Goal: Task Accomplishment & Management: Complete application form

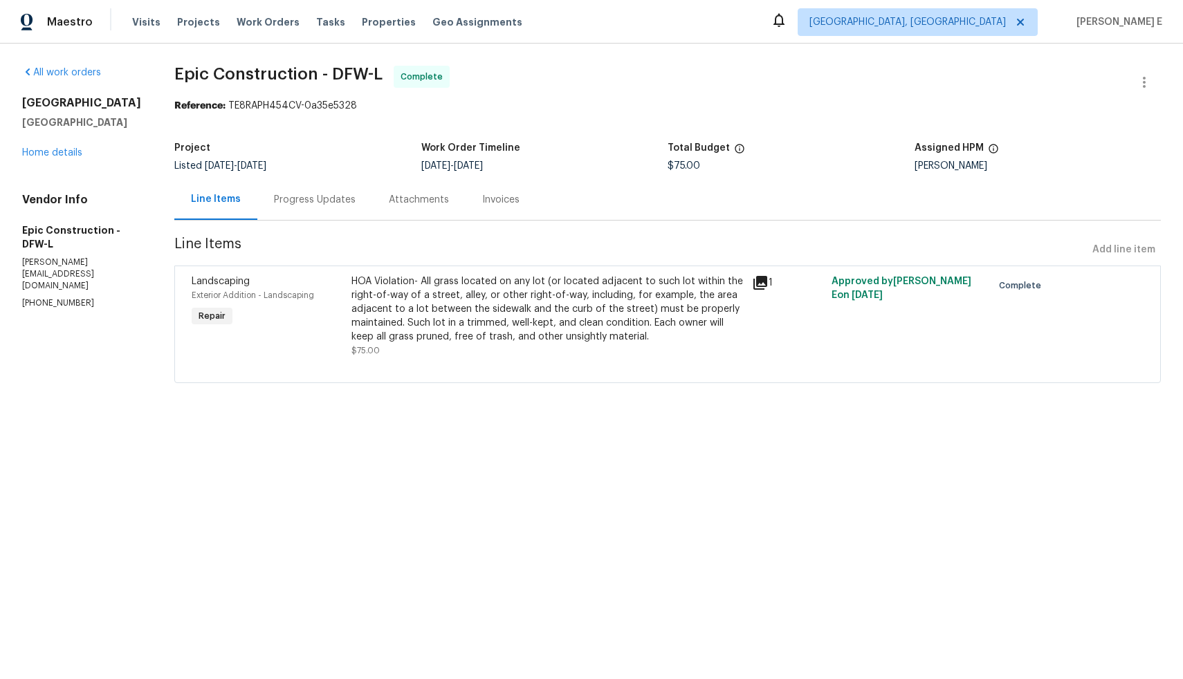
click at [306, 205] on div "Progress Updates" at bounding box center [315, 200] width 82 height 14
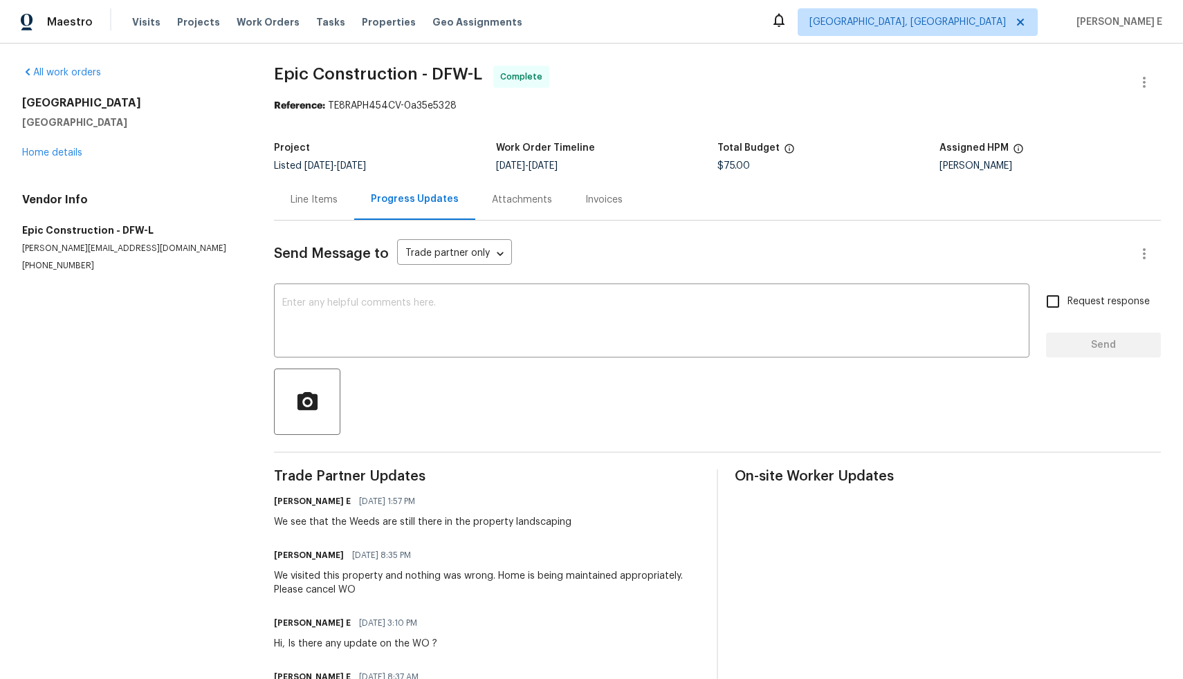
click at [305, 200] on div "Line Items" at bounding box center [314, 200] width 47 height 14
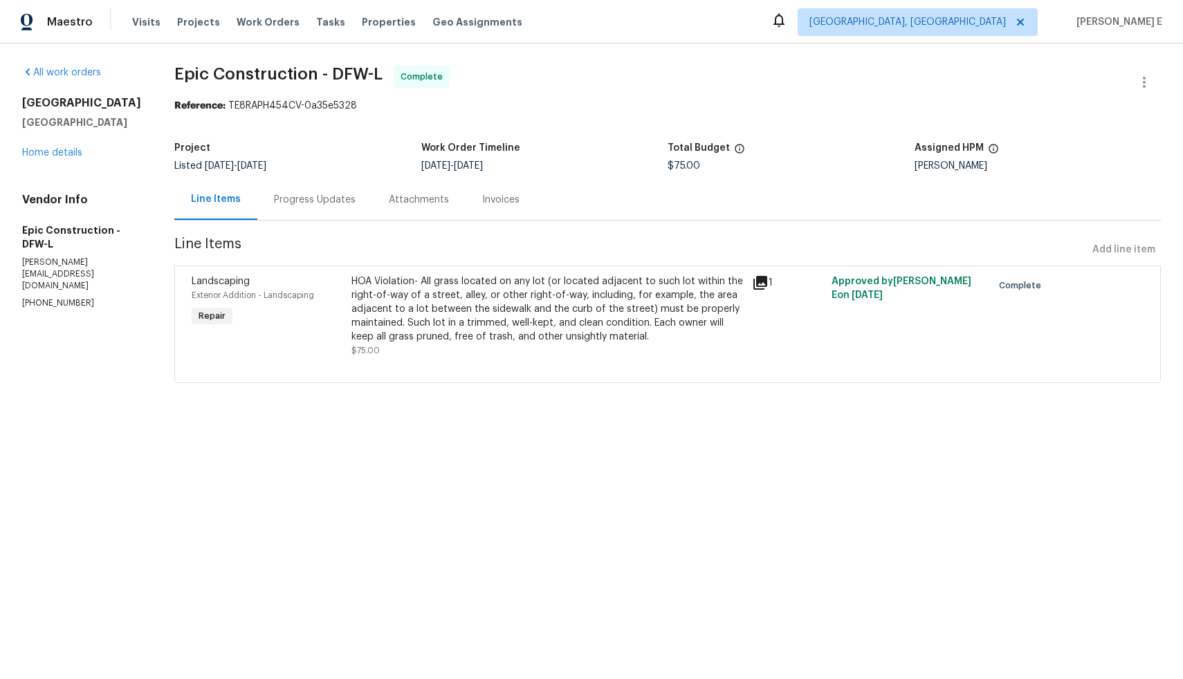
click at [753, 286] on icon at bounding box center [760, 283] width 14 height 14
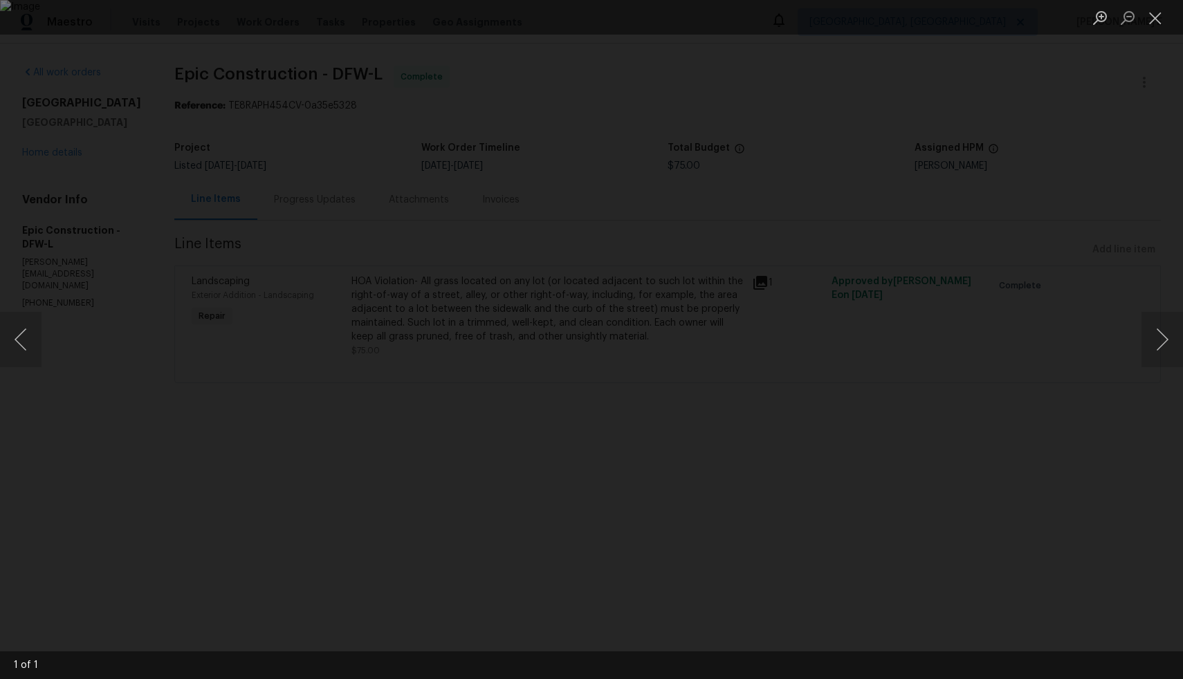
click at [1038, 377] on div "Lightbox" at bounding box center [591, 339] width 1183 height 679
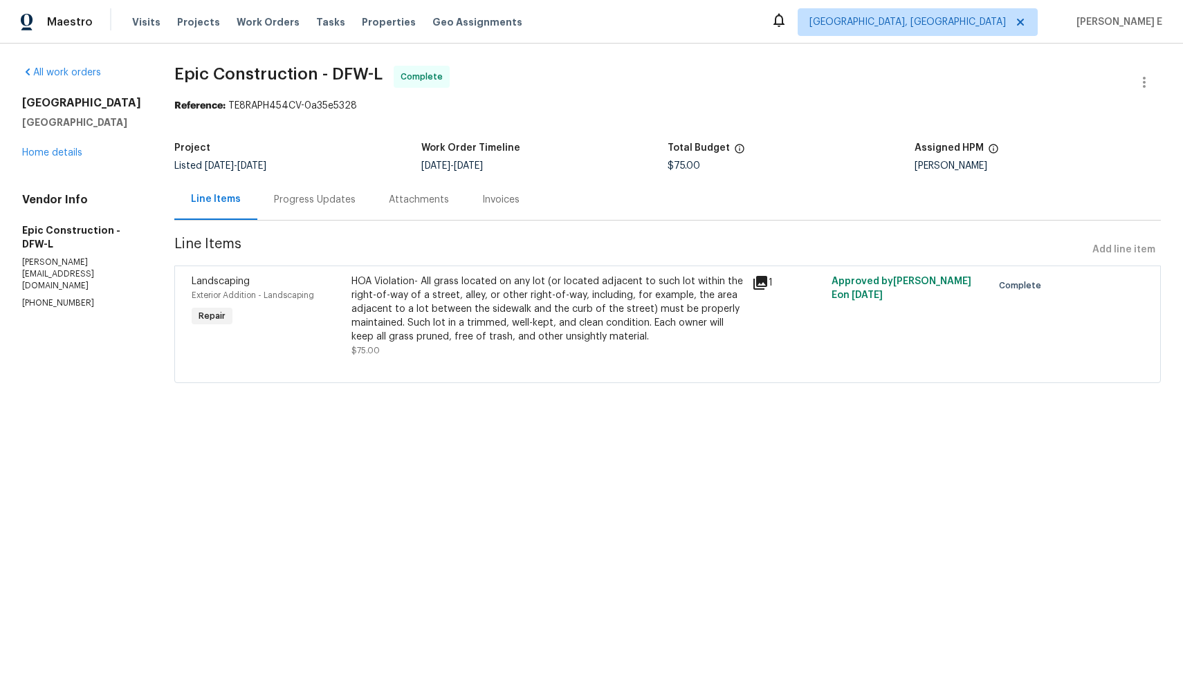
click at [302, 205] on div "Progress Updates" at bounding box center [315, 200] width 82 height 14
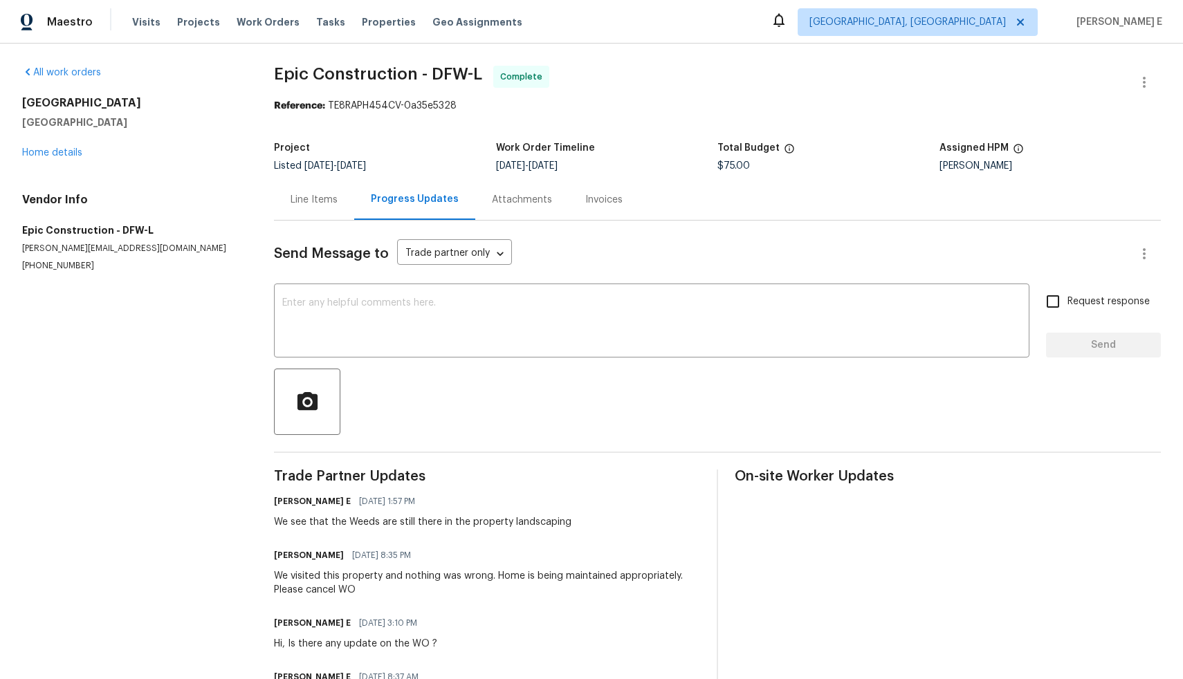
click at [300, 200] on div "Line Items" at bounding box center [314, 200] width 47 height 14
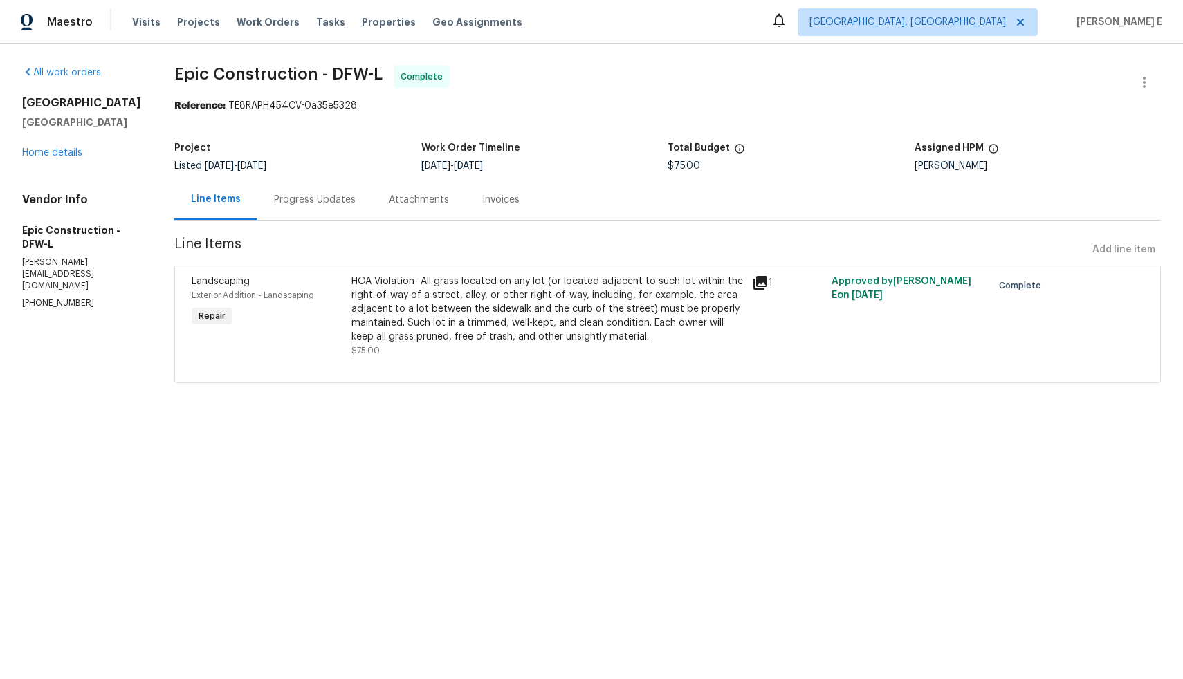
click at [300, 200] on div "Progress Updates" at bounding box center [315, 200] width 82 height 14
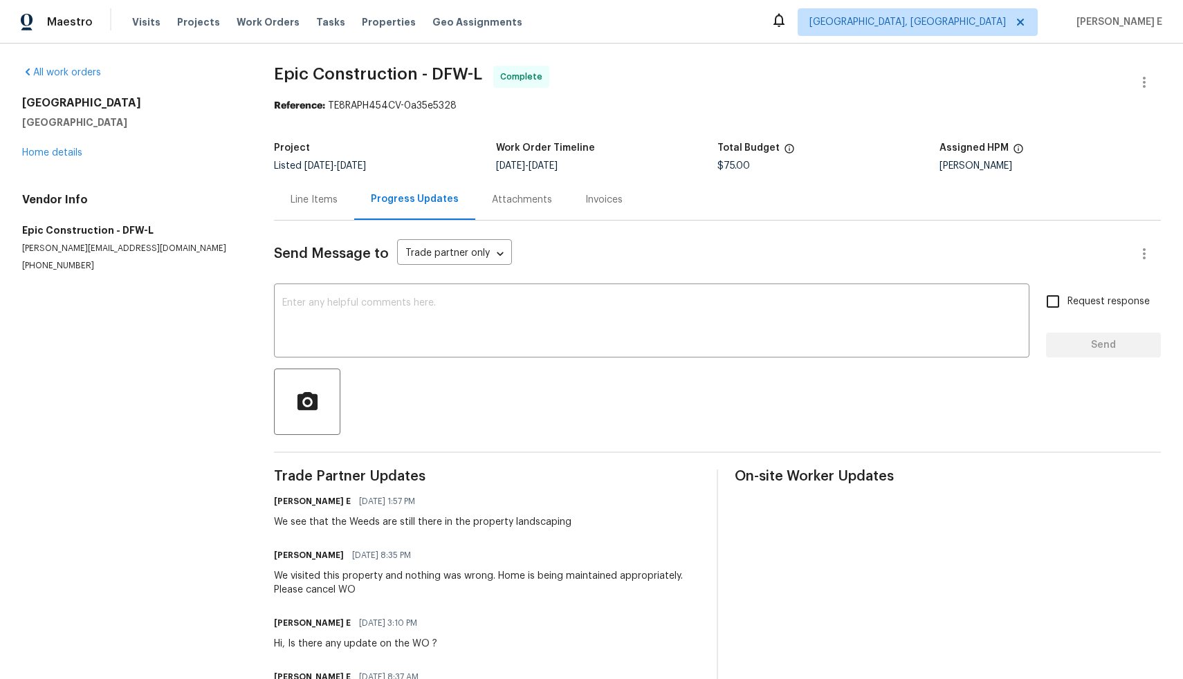
click at [300, 200] on div "Line Items" at bounding box center [314, 200] width 47 height 14
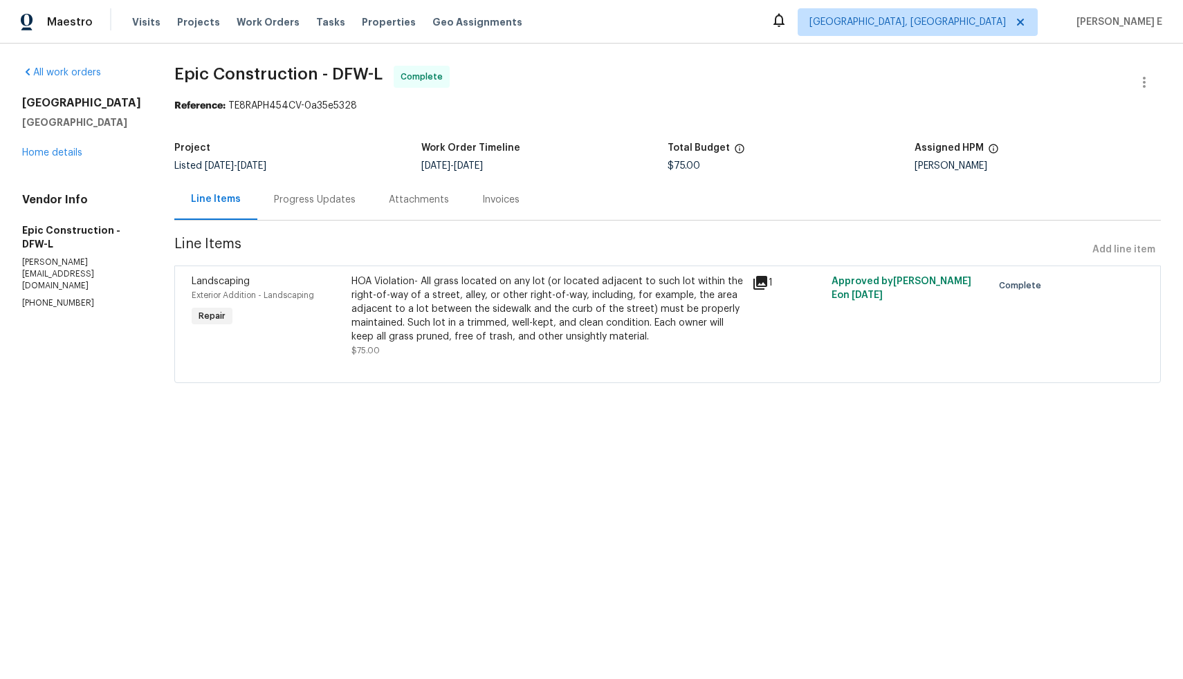
click at [753, 282] on icon at bounding box center [760, 283] width 14 height 14
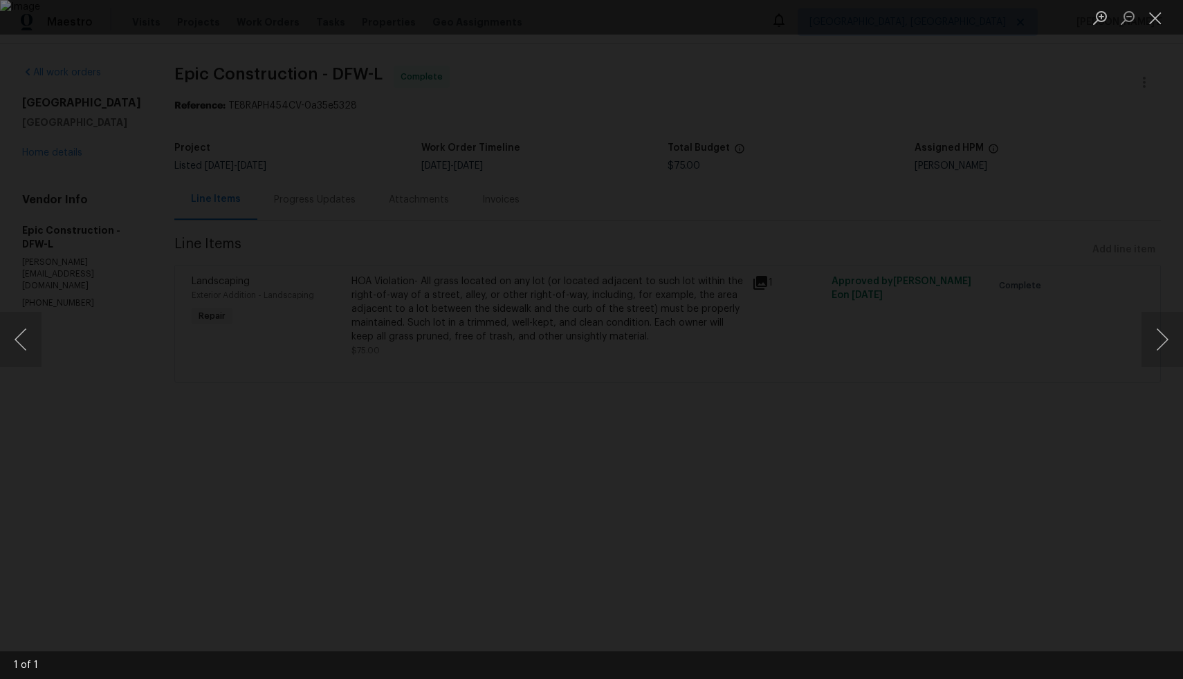
click at [118, 187] on div "Lightbox" at bounding box center [591, 339] width 1183 height 679
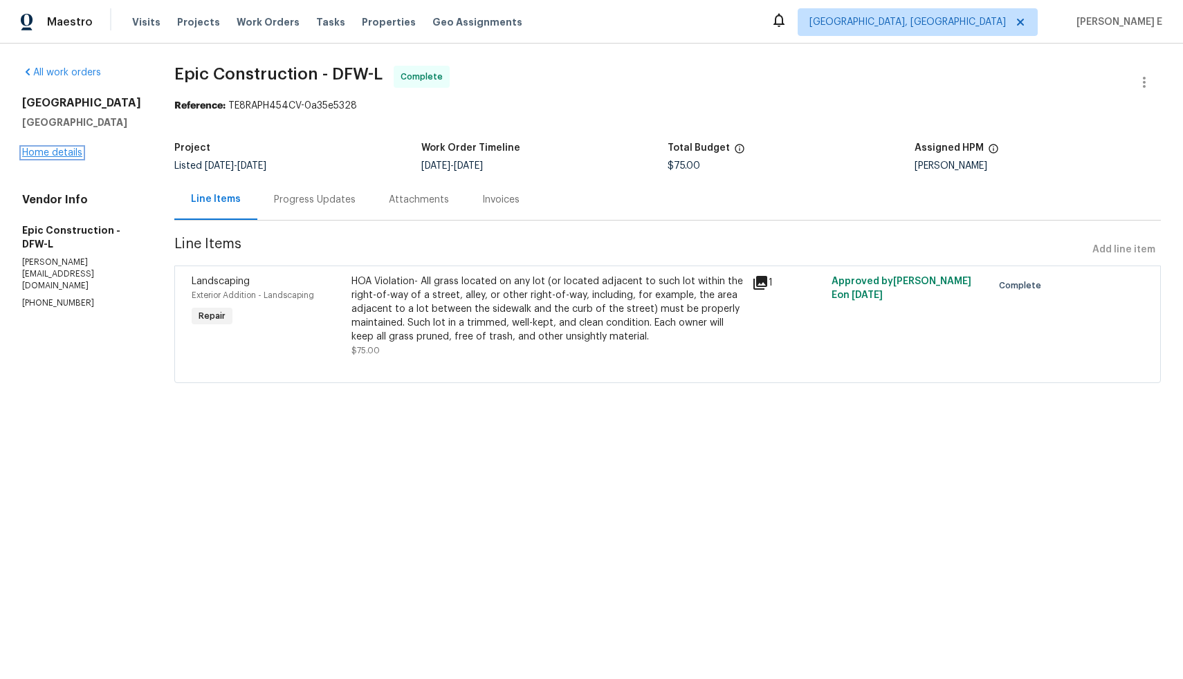
click at [50, 149] on link "Home details" at bounding box center [52, 153] width 60 height 10
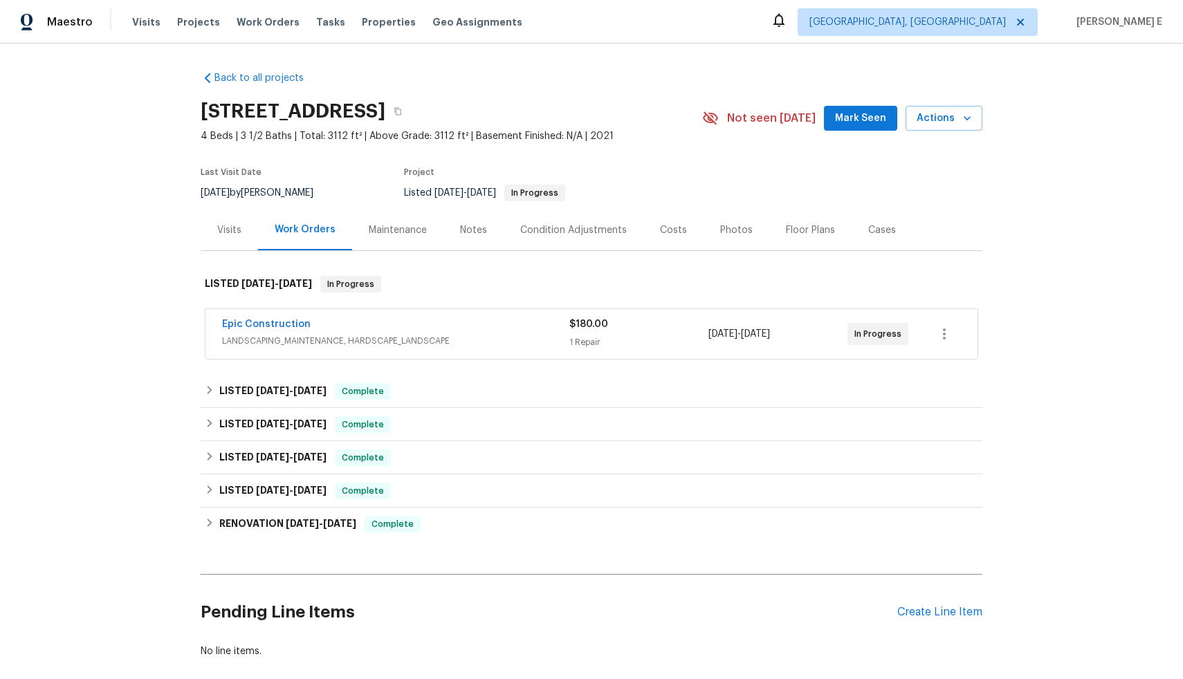
click at [356, 322] on div "Epic Construction" at bounding box center [395, 326] width 347 height 17
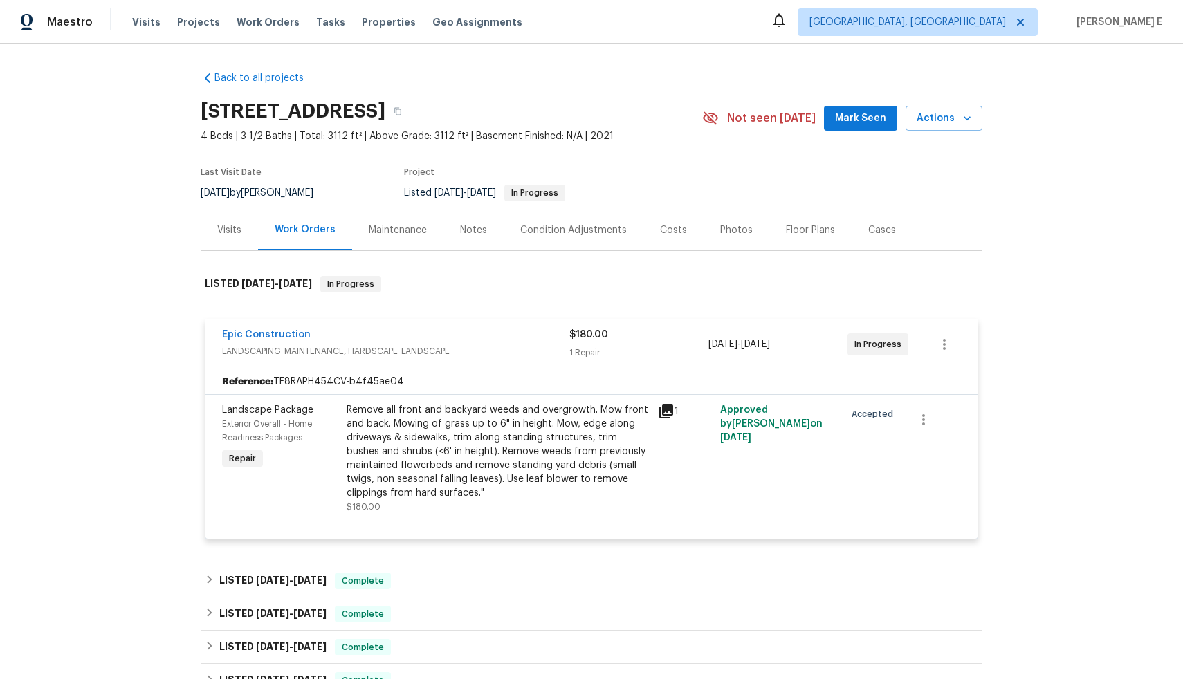
click at [375, 416] on div "Remove all front and backyard weeds and overgrowth. Mow front and back. Mowing …" at bounding box center [498, 451] width 303 height 97
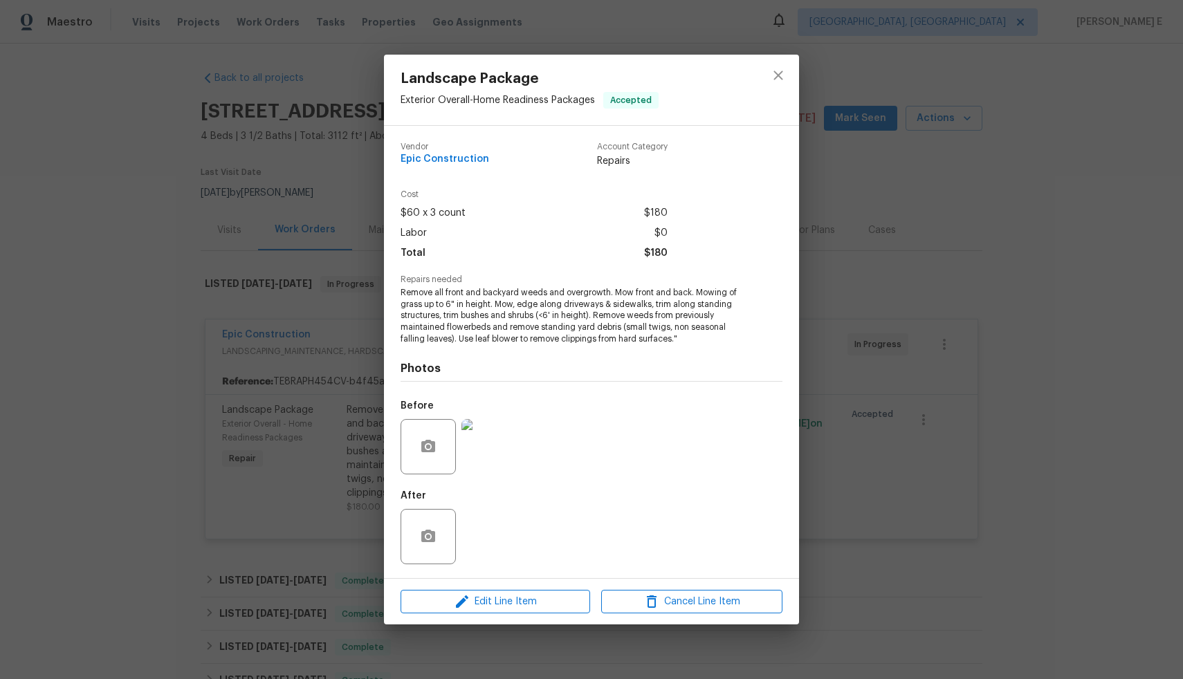
click at [401, 293] on span "Remove all front and backyard weeds and overgrowth. Mow front and back. Mowing …" at bounding box center [573, 316] width 344 height 58
click at [296, 466] on div "Landscape Package Exterior Overall - Home Readiness Packages Accepted Vendor Ep…" at bounding box center [591, 339] width 1183 height 679
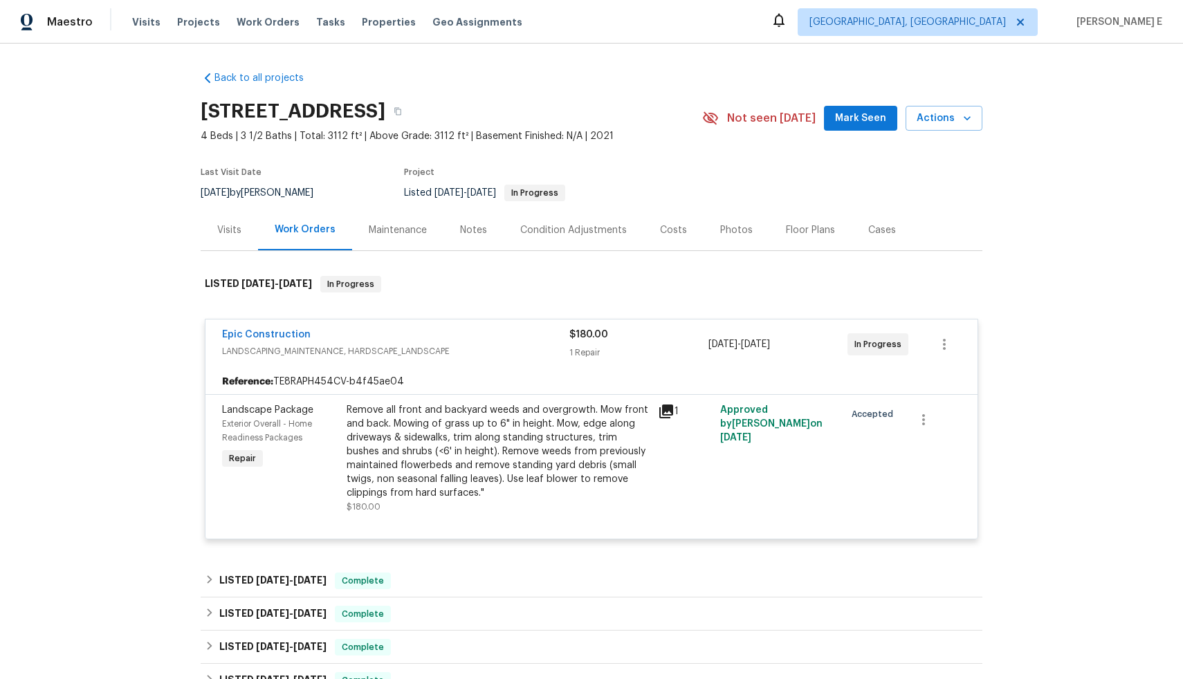
click at [472, 457] on div "Remove all front and backyard weeds and overgrowth. Mow front and back. Mowing …" at bounding box center [498, 451] width 303 height 97
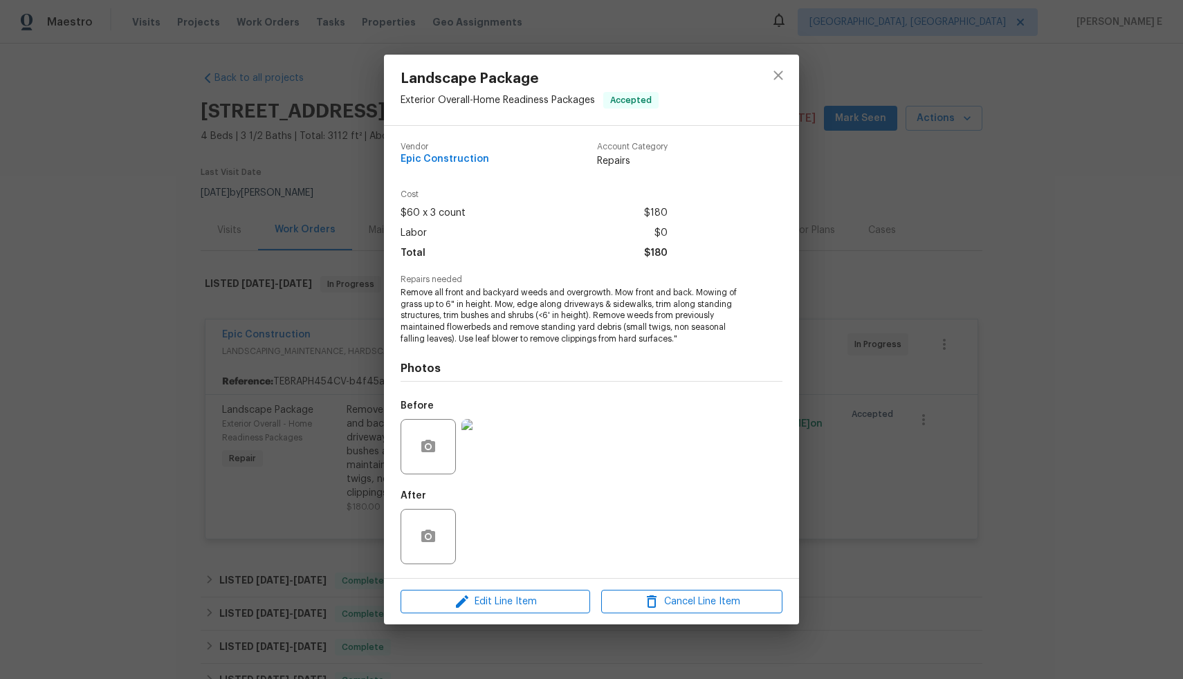
click at [472, 457] on img at bounding box center [488, 446] width 55 height 55
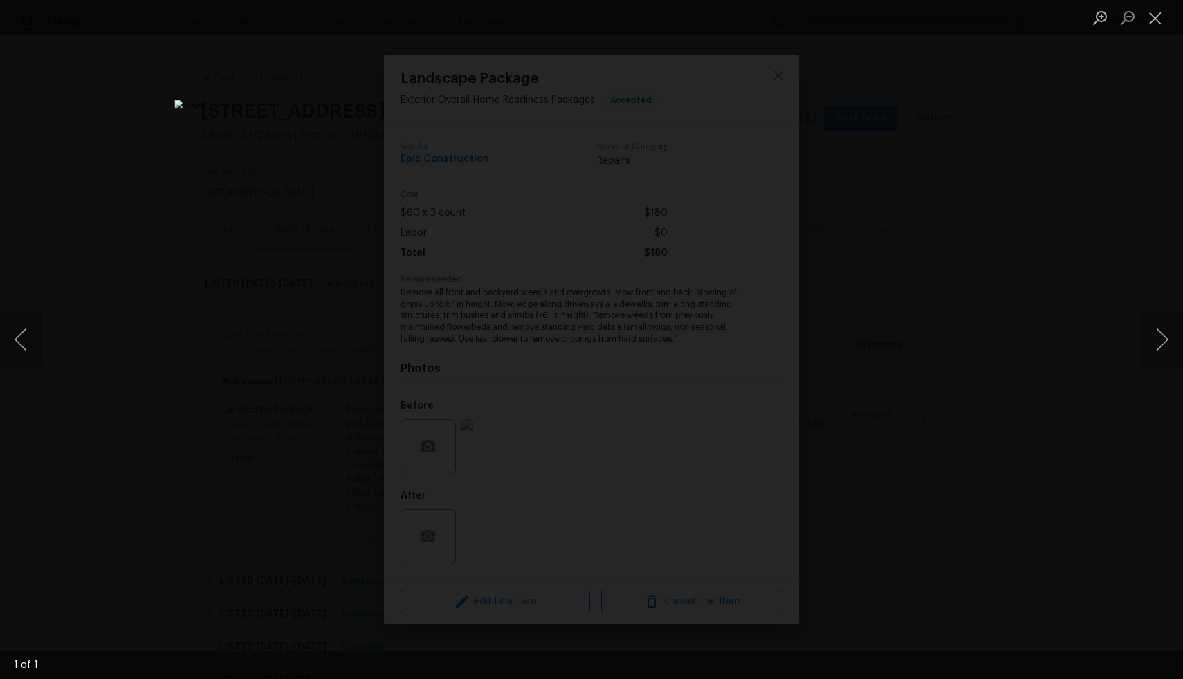
click at [1009, 448] on div "Lightbox" at bounding box center [591, 339] width 1183 height 679
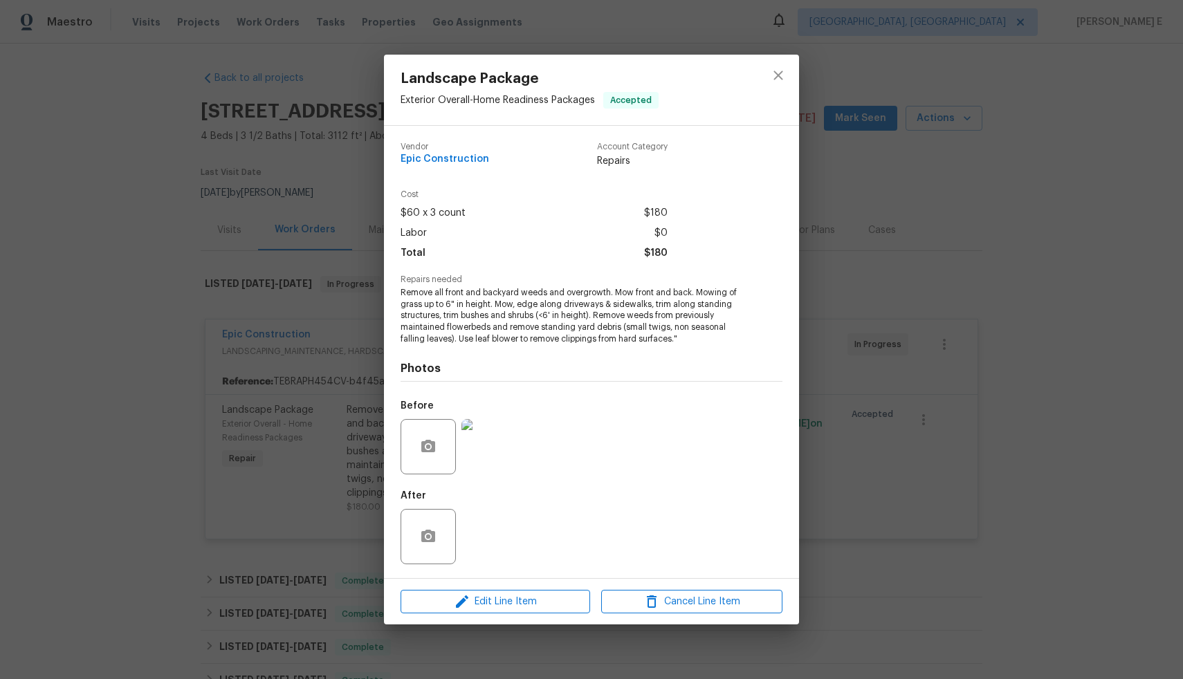
click at [1009, 448] on div "Landscape Package Exterior Overall - Home Readiness Packages Accepted Vendor Ep…" at bounding box center [591, 339] width 1183 height 679
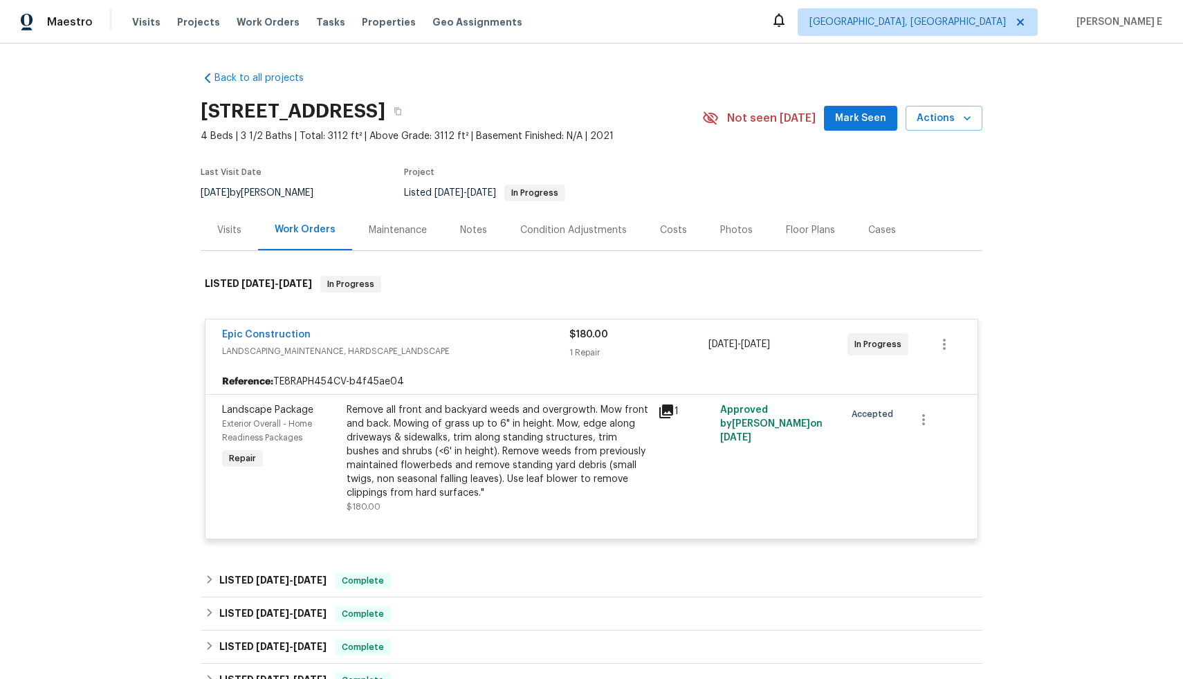
click at [173, 456] on div "Back to all projects 524 Fox Ridge Dr, Princeton, TX 75407 4 Beds | 3 1/2 Baths…" at bounding box center [591, 362] width 1183 height 636
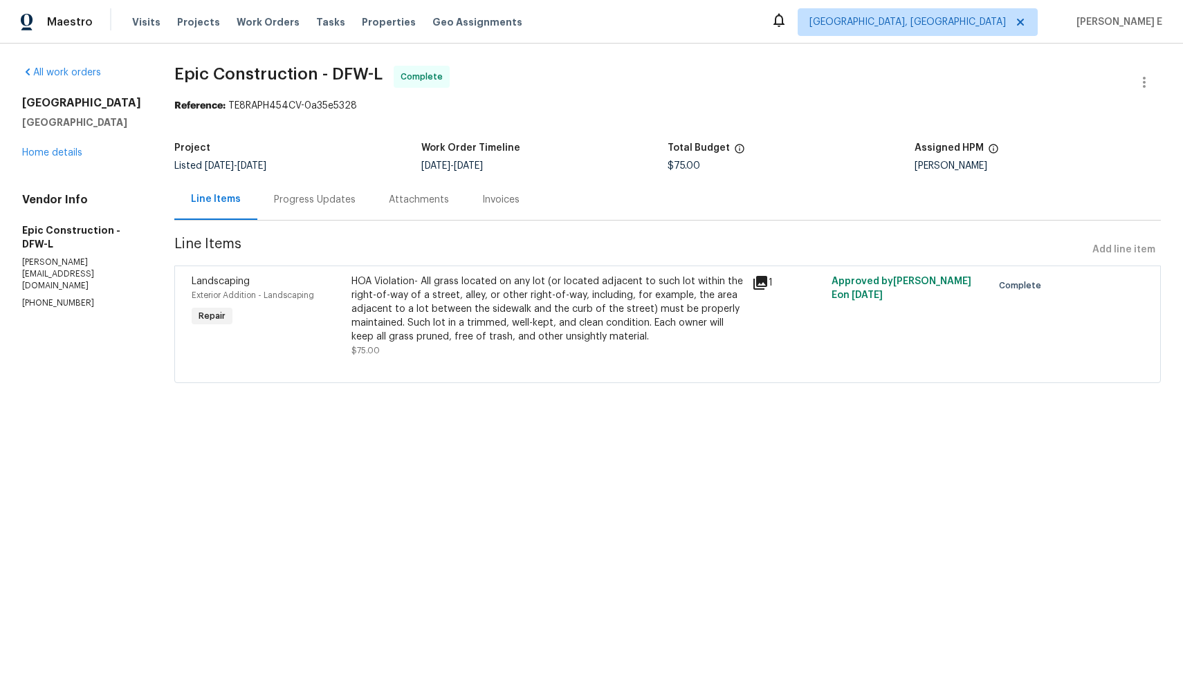
click at [405, 303] on div "HOA Violation- All grass located on any lot (or located adjacent to such lot wi…" at bounding box center [547, 309] width 392 height 69
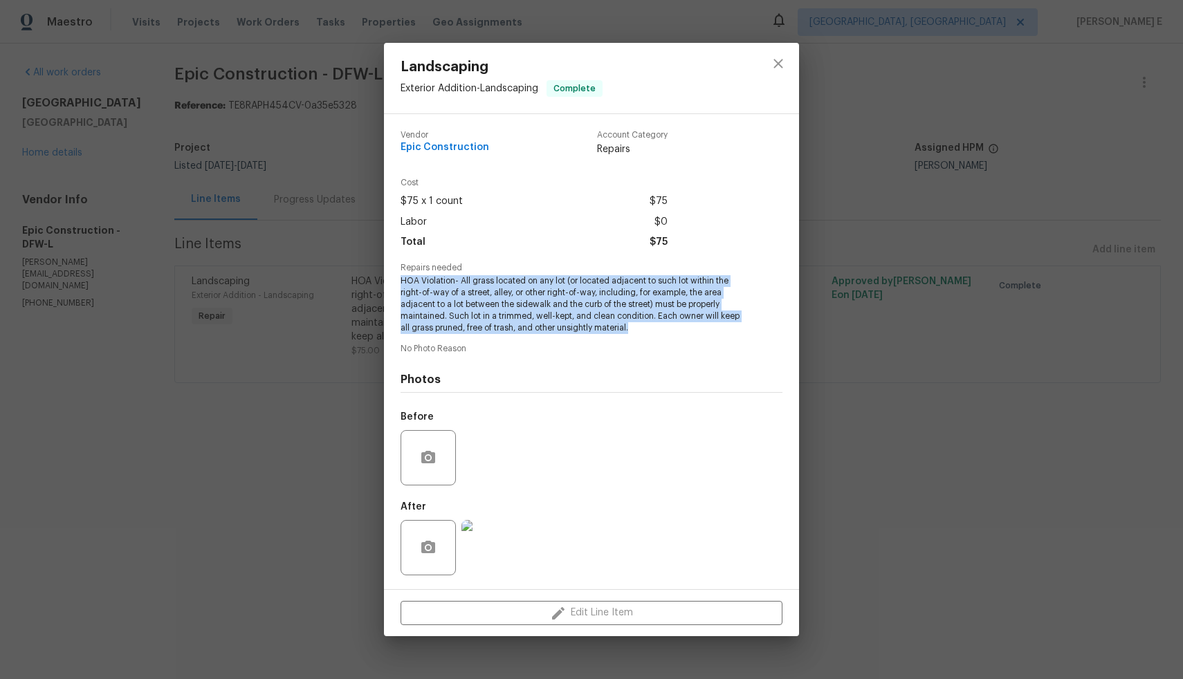
drag, startPoint x: 398, startPoint y: 282, endPoint x: 688, endPoint y: 327, distance: 294.0
click at [688, 327] on div "Vendor Epic Construction Account Category Repairs Cost $75 x 1 count $75 Labor …" at bounding box center [591, 351] width 415 height 475
copy span "HOA Violation- All grass located on any lot (or located adjacent to such lot wi…"
click at [69, 145] on div "Landscaping Exterior Addition - Landscaping Complete Vendor Epic Construction A…" at bounding box center [591, 339] width 1183 height 679
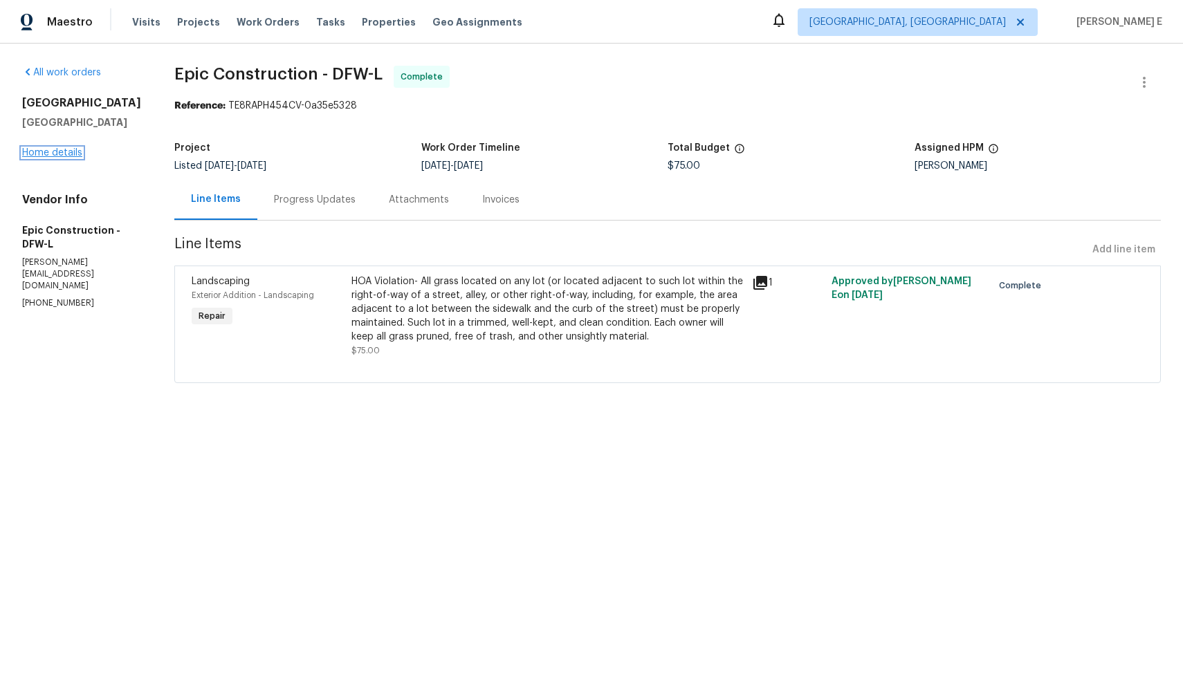
click at [68, 154] on link "Home details" at bounding box center [52, 153] width 60 height 10
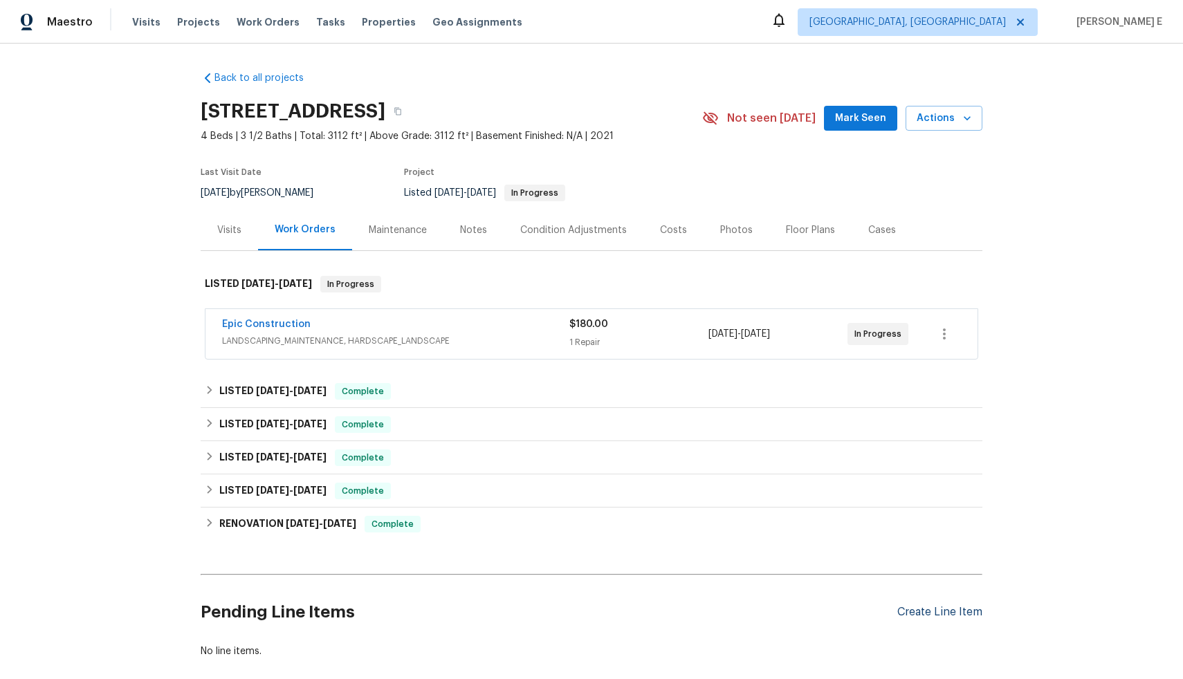
click at [954, 611] on div "Create Line Item" at bounding box center [939, 612] width 85 height 13
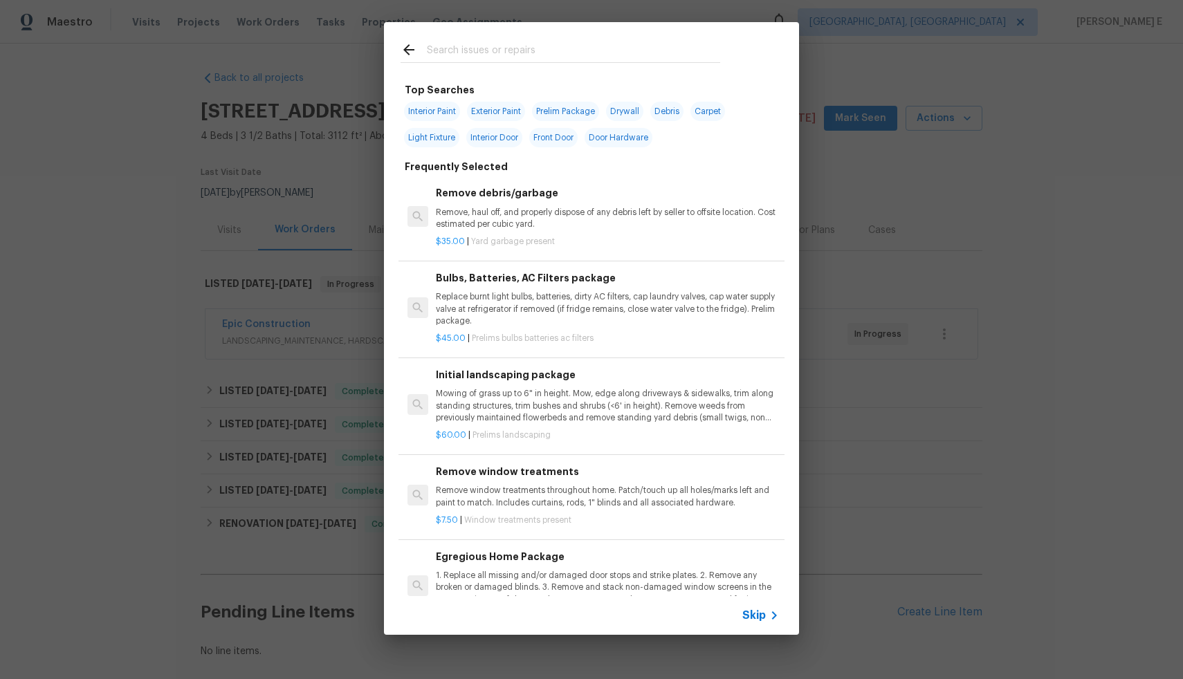
click at [751, 619] on span "Skip" at bounding box center [754, 616] width 24 height 14
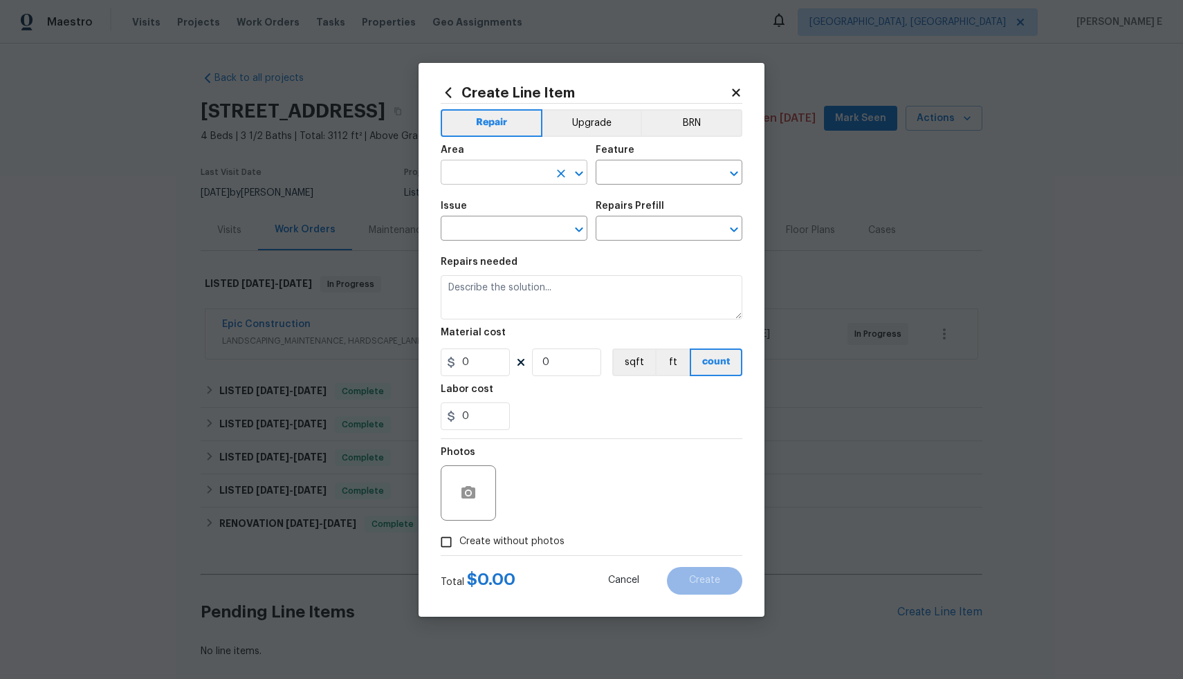
click at [504, 170] on input "text" at bounding box center [495, 173] width 108 height 21
click at [502, 231] on li "Exterior Overall" at bounding box center [514, 227] width 147 height 23
type input "Exterior Overall"
click at [644, 176] on input "text" at bounding box center [650, 173] width 108 height 21
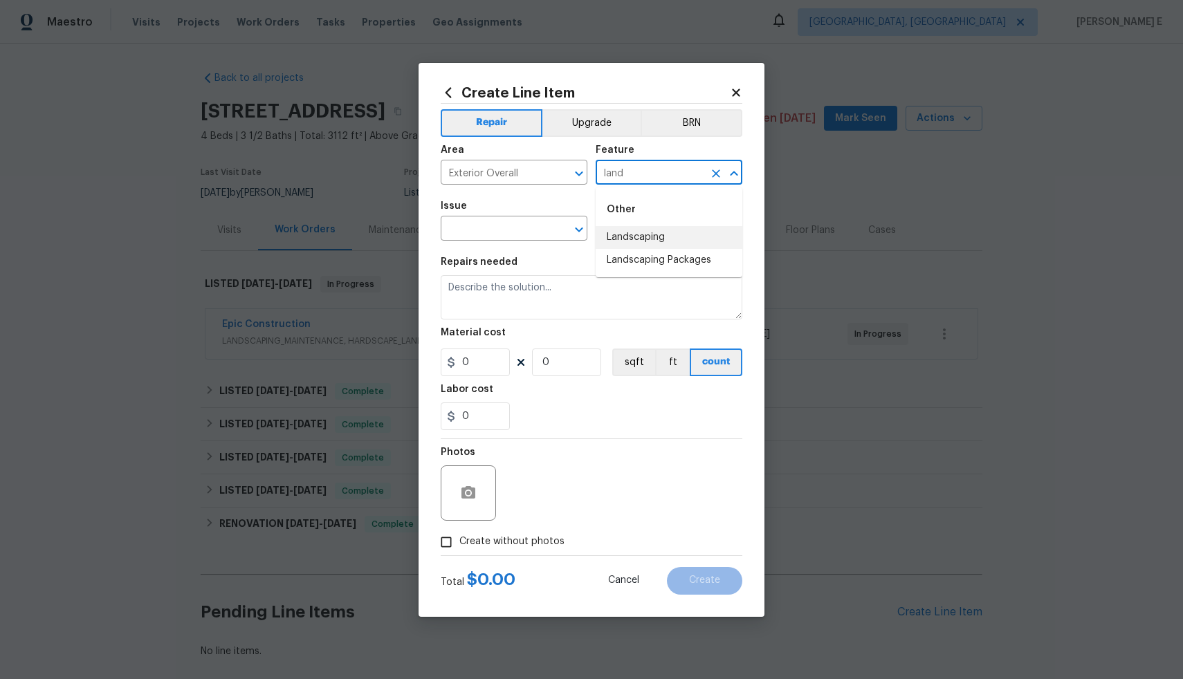
click at [636, 241] on li "Landscaping" at bounding box center [669, 237] width 147 height 23
type input "Landscaping"
click at [504, 229] on input "text" at bounding box center [495, 229] width 108 height 21
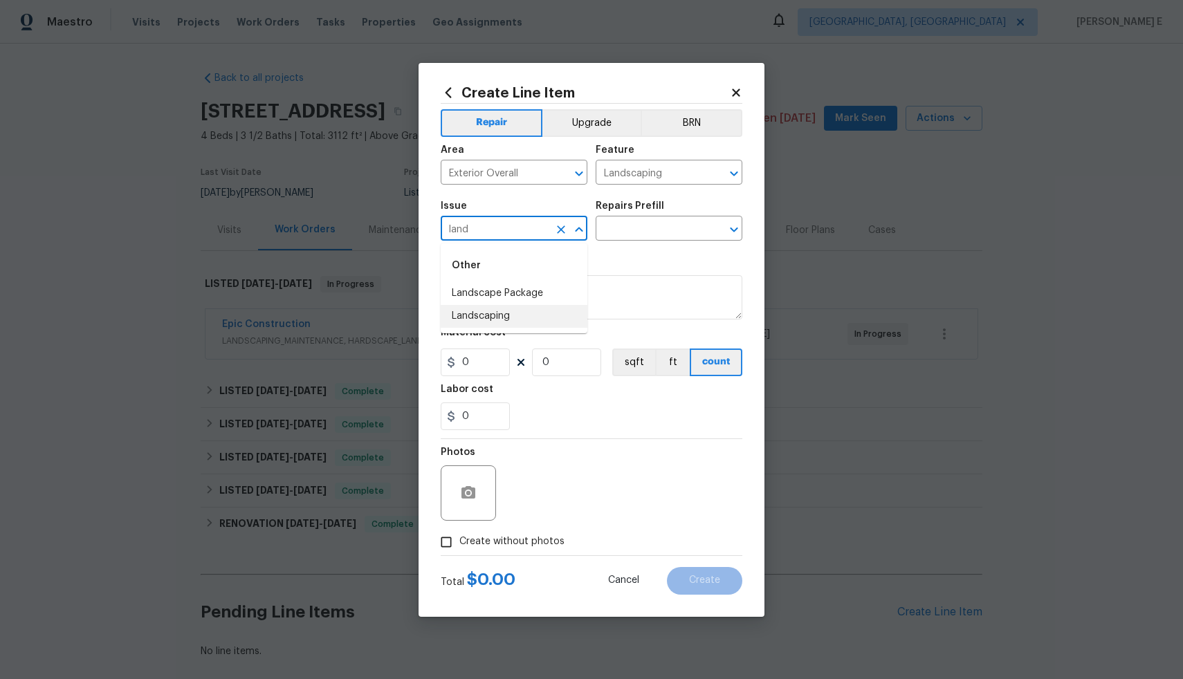
click at [512, 322] on li "Landscaping" at bounding box center [514, 316] width 147 height 23
type input "Landscaping"
click at [643, 230] on input "text" at bounding box center [650, 229] width 108 height 21
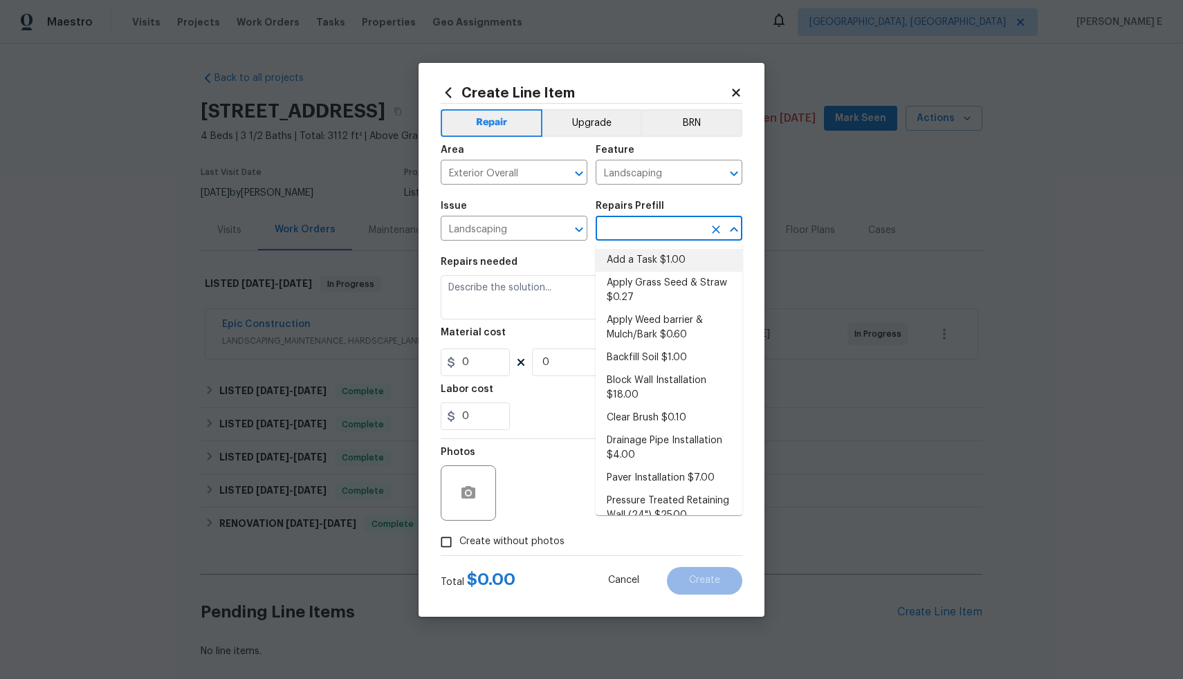
click at [643, 257] on li "Add a Task $1.00" at bounding box center [669, 260] width 147 height 23
type input "Add a Task $1.00"
type textarea "HPM to detail"
type input "1"
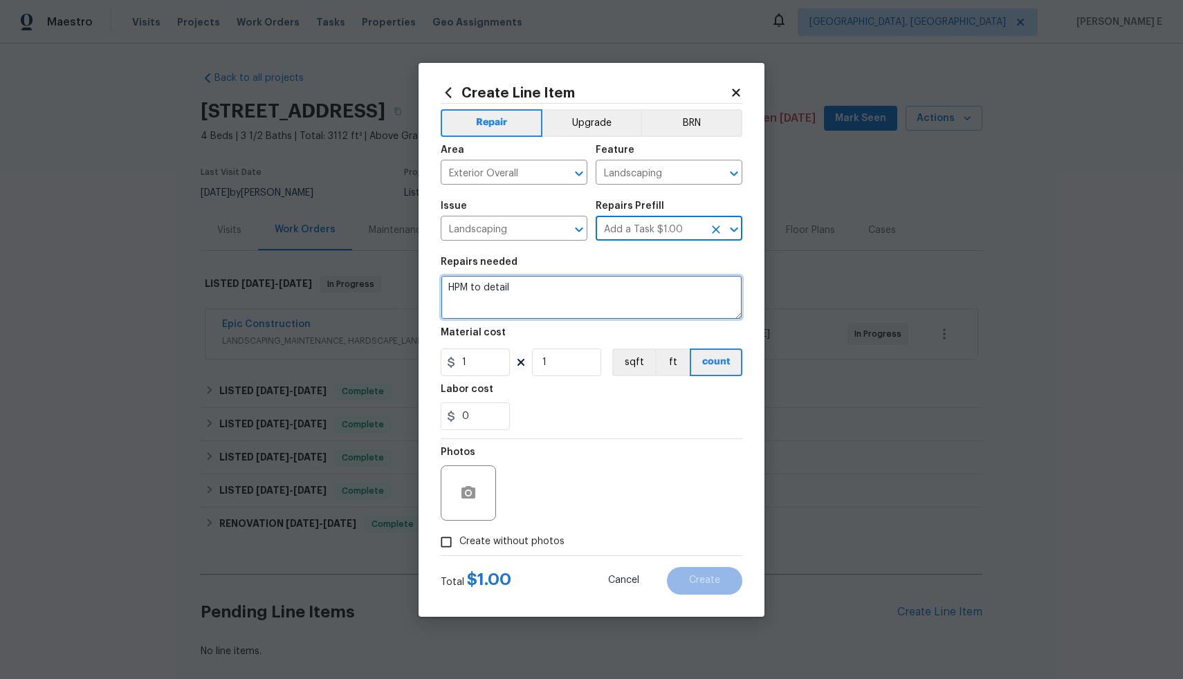
click at [601, 293] on textarea "HPM to detail" at bounding box center [592, 297] width 302 height 44
paste textarea "OA Violation- All grass located on any lot (or located adjacent to such lot wit…"
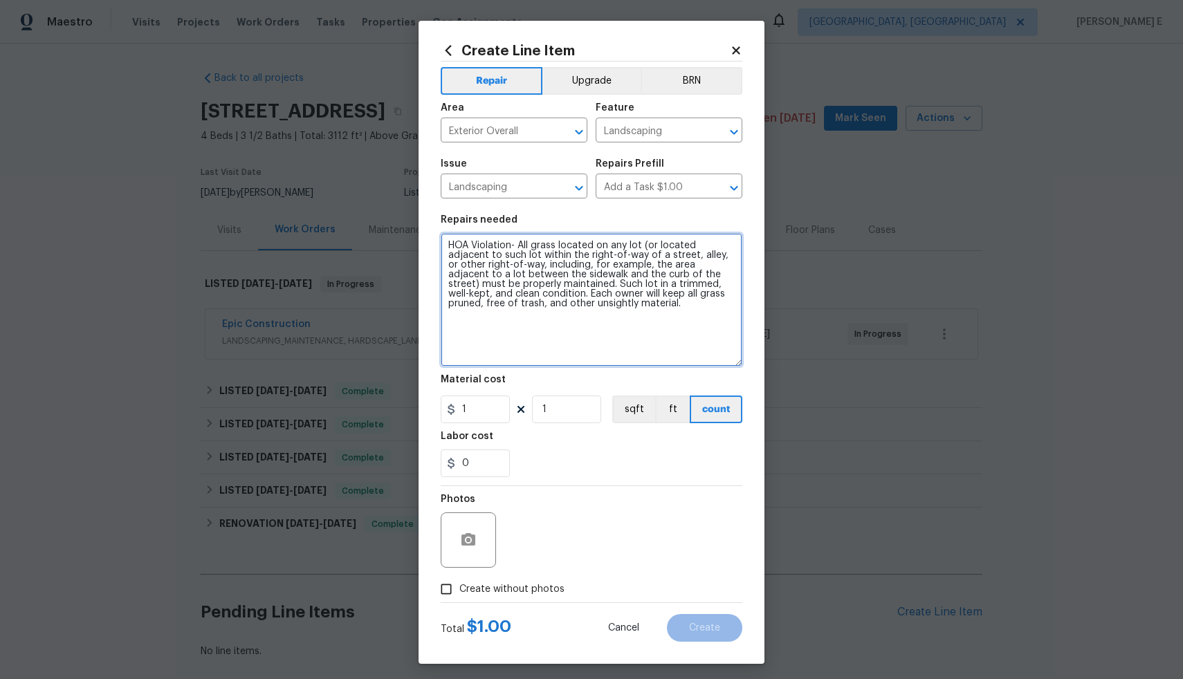
drag, startPoint x: 739, startPoint y: 315, endPoint x: 747, endPoint y: 405, distance: 89.6
click at [747, 405] on div "Create Line Item Repair Upgrade BRN Area Exterior Overall ​ Feature Landscaping…" at bounding box center [592, 342] width 346 height 643
click at [540, 286] on textarea "HOA Violation- All grass located on any lot (or located adjacent to such lot wi…" at bounding box center [592, 300] width 302 height 134
click at [519, 293] on textarea "HOA Violation- All grass located on any lot (or located adjacent to such lot wi…" at bounding box center [592, 300] width 302 height 134
type textarea "HOA Violation- All grass located on any lot (or located adjacent to such lot wi…"
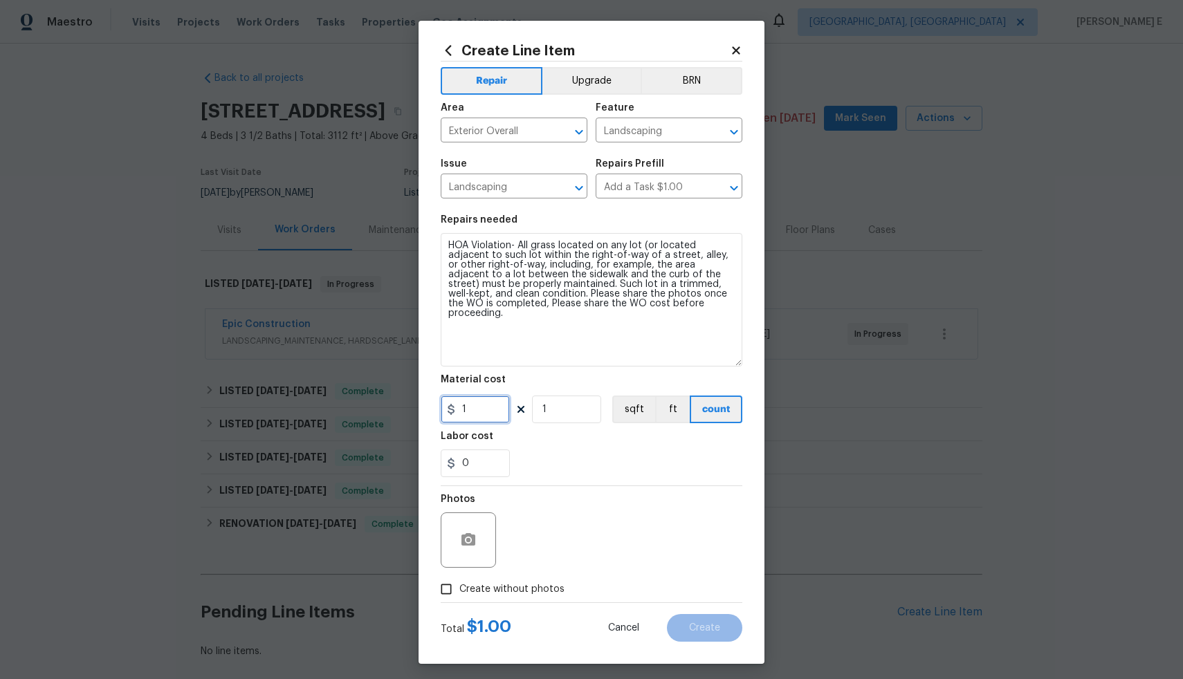
click at [490, 412] on input "1" at bounding box center [475, 410] width 69 height 28
type input "75"
click at [443, 591] on input "Create without photos" at bounding box center [446, 589] width 26 height 26
checkbox input "true"
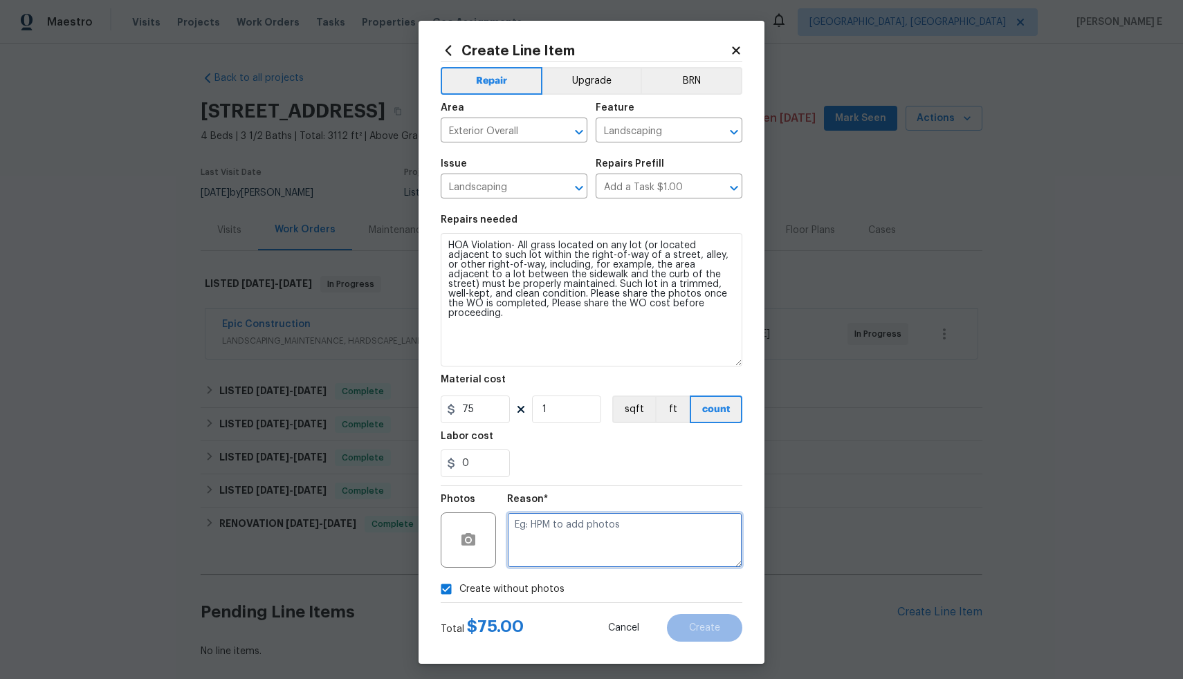
click at [536, 530] on textarea at bounding box center [624, 540] width 235 height 55
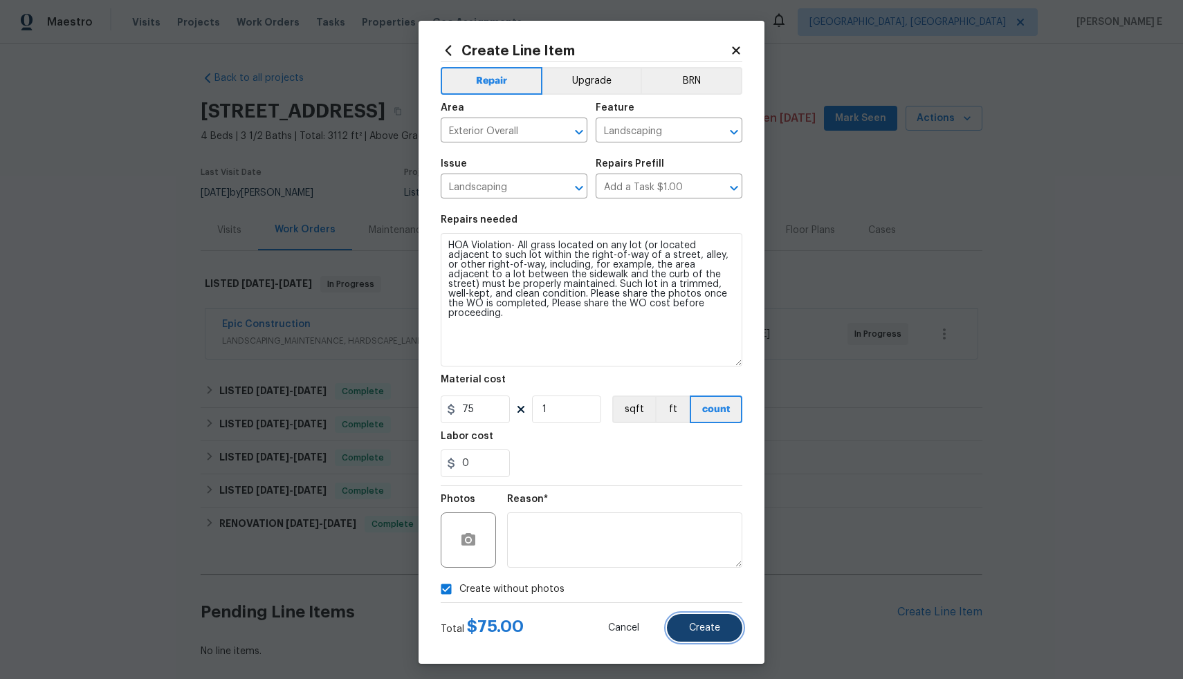
click at [686, 636] on button "Create" at bounding box center [704, 628] width 75 height 28
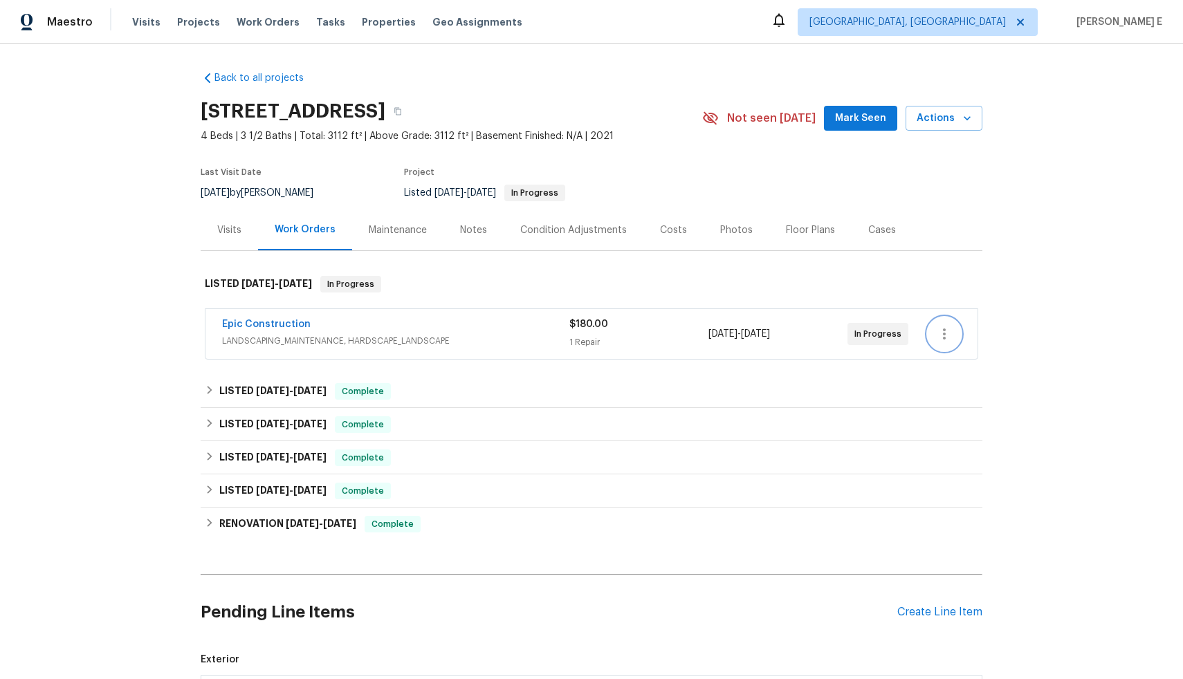
click at [944, 335] on icon "button" at bounding box center [944, 334] width 17 height 17
click at [1032, 230] on div at bounding box center [591, 339] width 1183 height 679
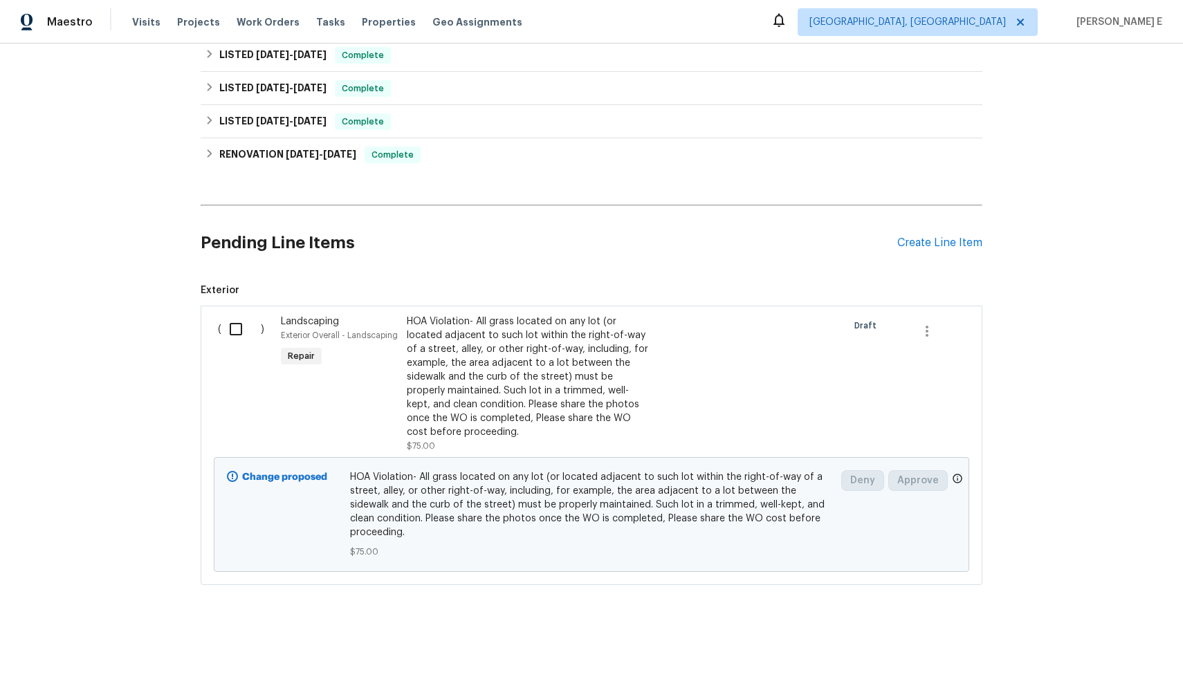
click at [230, 321] on input "checkbox" at bounding box center [240, 329] width 39 height 29
checkbox input "true"
click at [1090, 643] on span "Create Work Order" at bounding box center [1104, 644] width 92 height 17
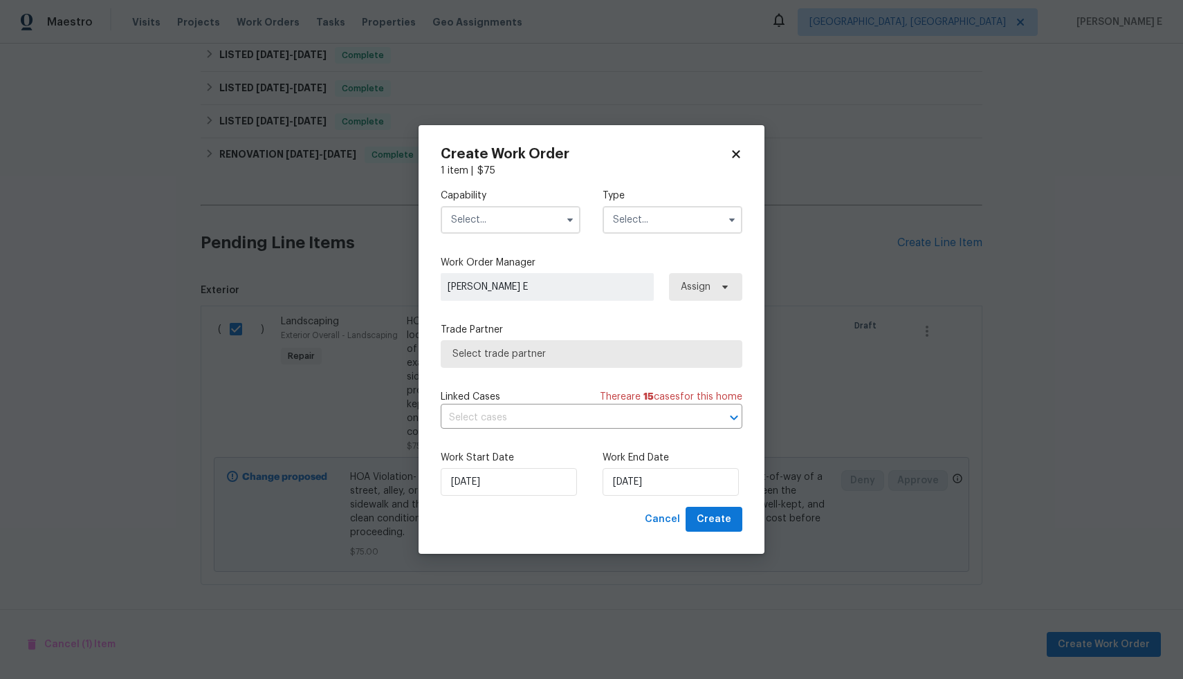
click at [531, 219] on input "text" at bounding box center [511, 220] width 140 height 28
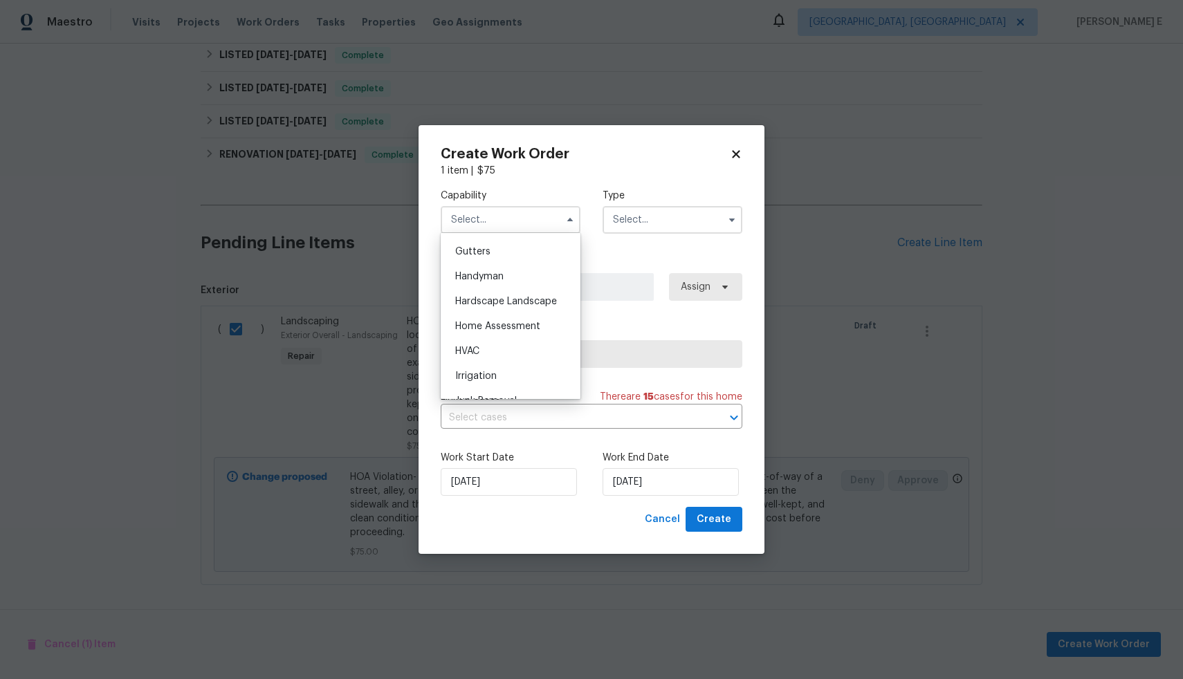
scroll to position [737, 0]
click at [513, 311] on div "Hardscape Landscape" at bounding box center [510, 298] width 133 height 25
type input "Hardscape Landscape"
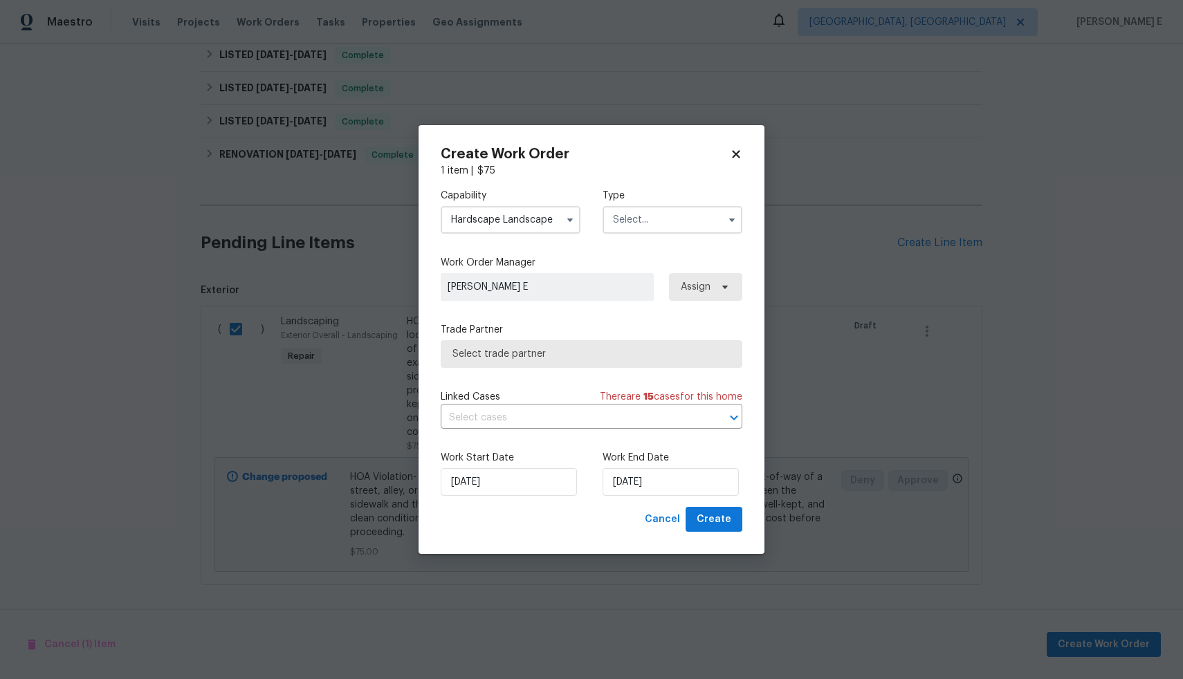
click at [666, 223] on input "text" at bounding box center [673, 220] width 140 height 28
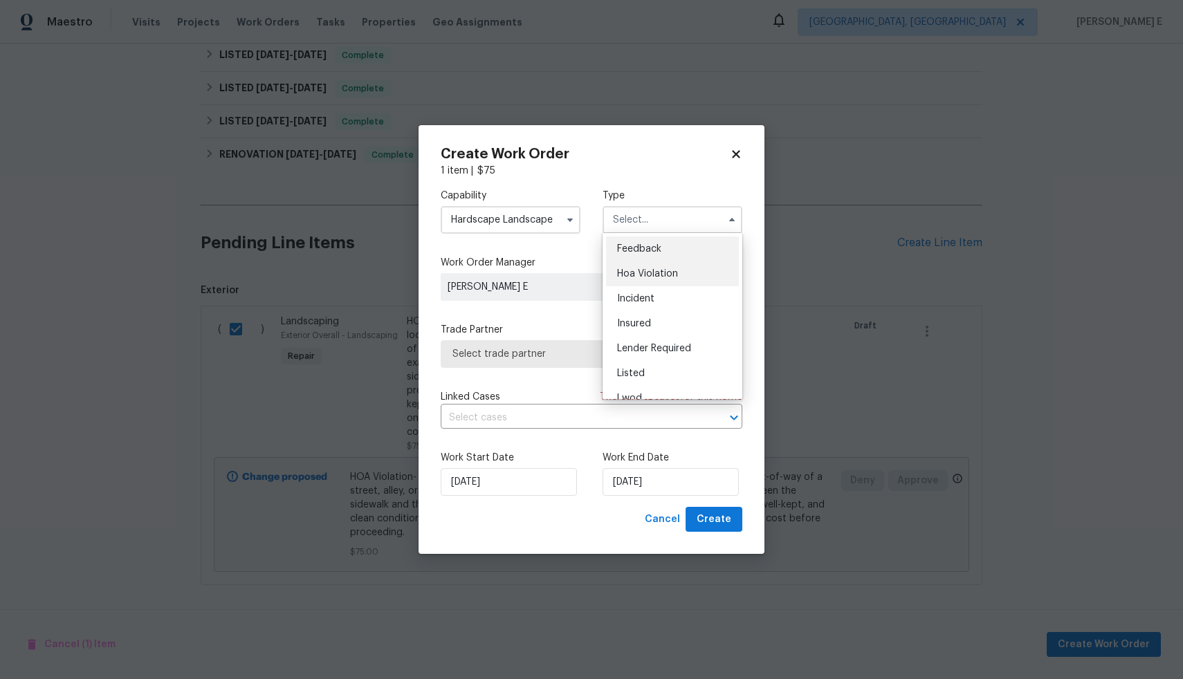
click at [659, 274] on span "Hoa Violation" at bounding box center [647, 274] width 61 height 10
type input "Hoa Violation"
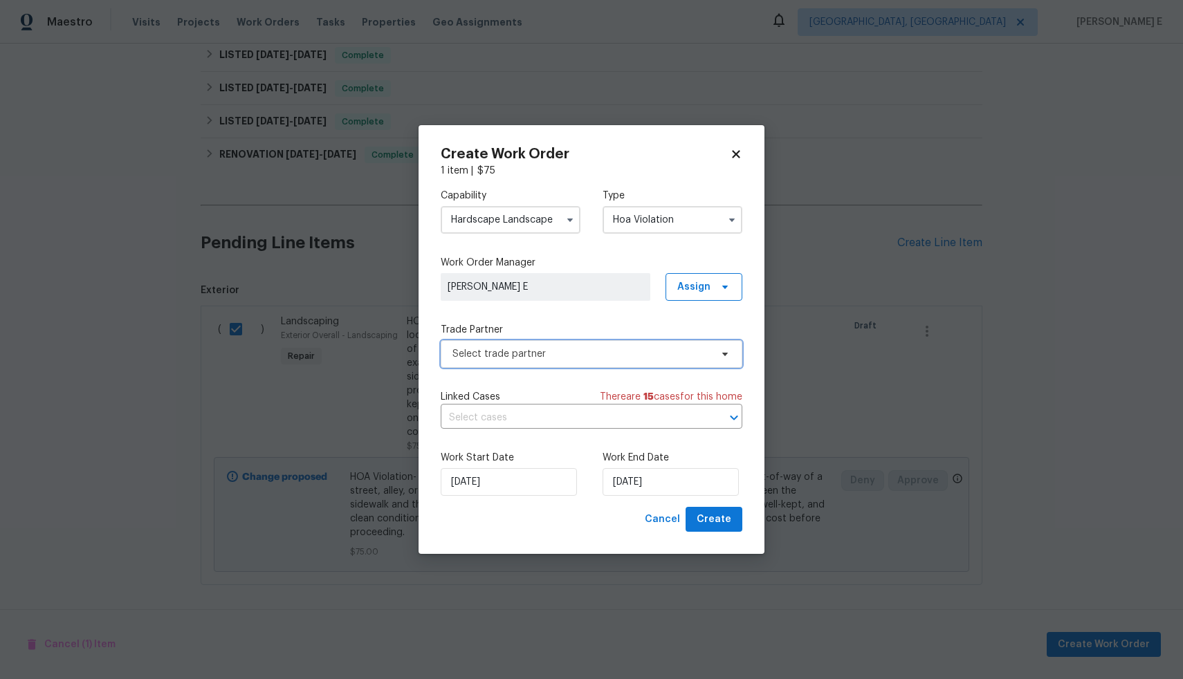
click at [535, 362] on span "Select trade partner" at bounding box center [592, 354] width 302 height 28
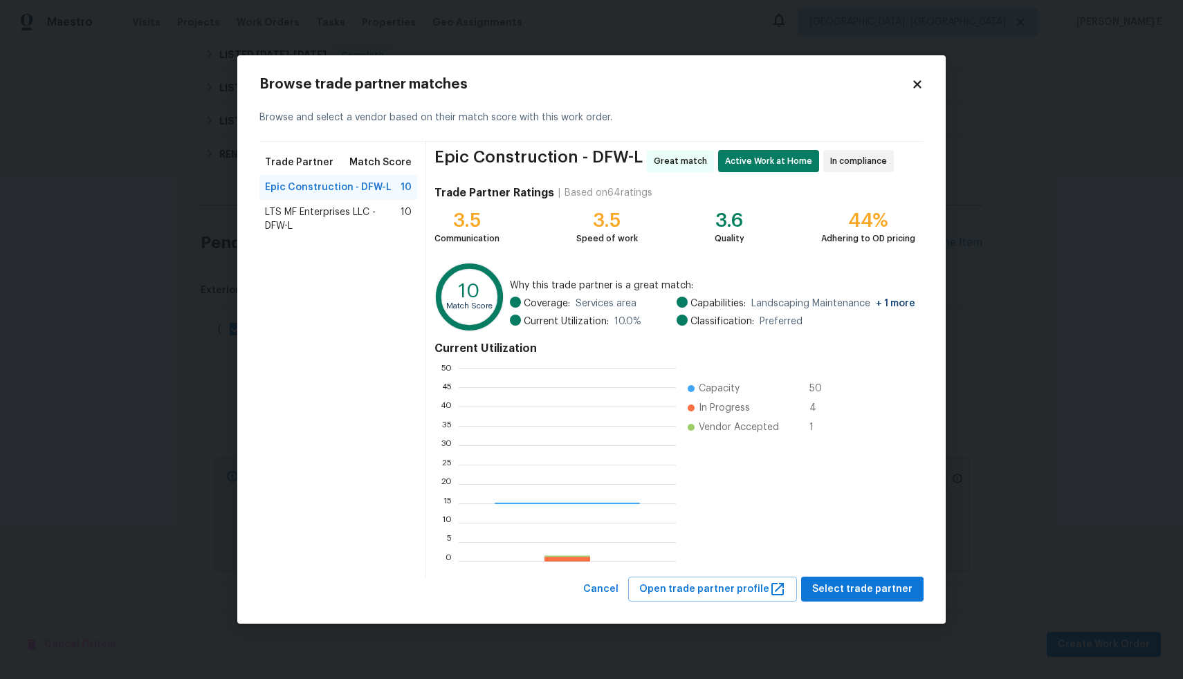
scroll to position [183, 207]
click at [618, 587] on span "Cancel" at bounding box center [600, 589] width 35 height 17
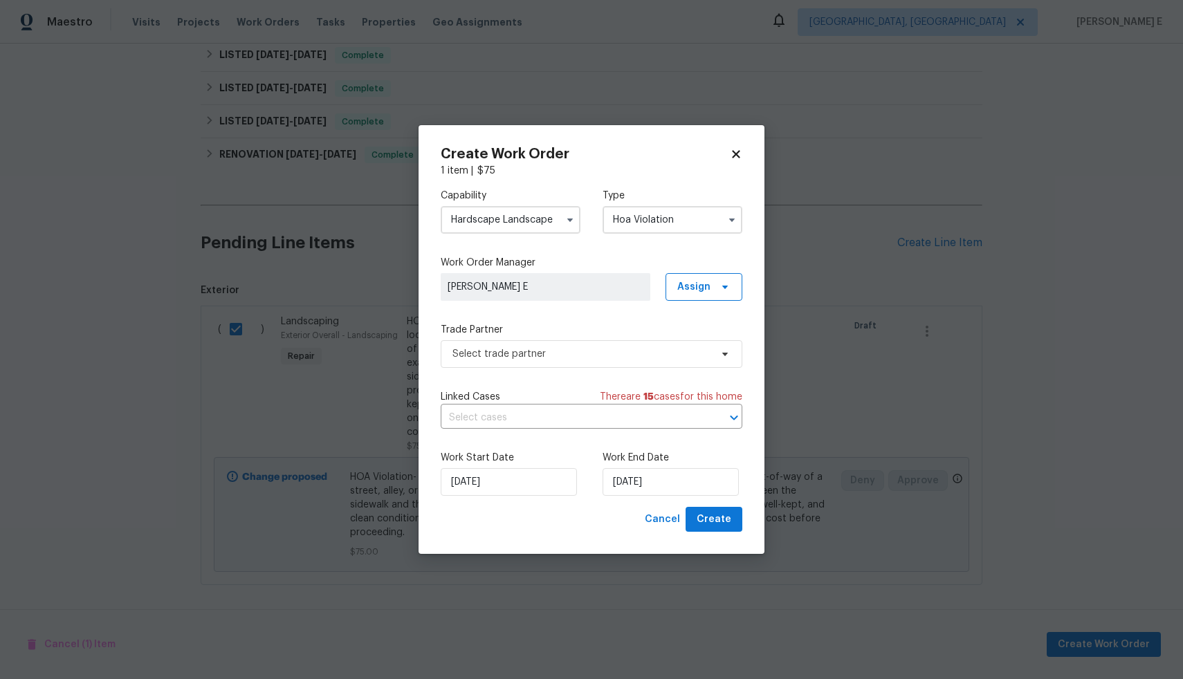
click at [665, 219] on input "Hoa Violation" at bounding box center [673, 220] width 140 height 28
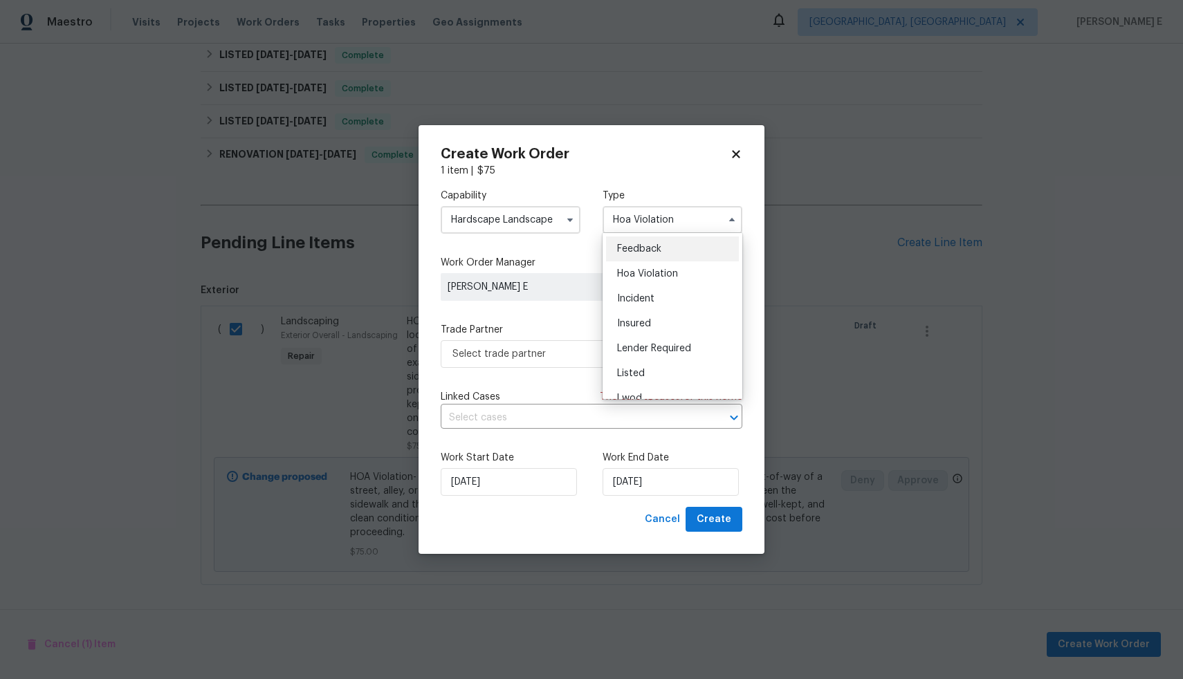
click at [524, 227] on input "Hardscape Landscape" at bounding box center [511, 220] width 140 height 28
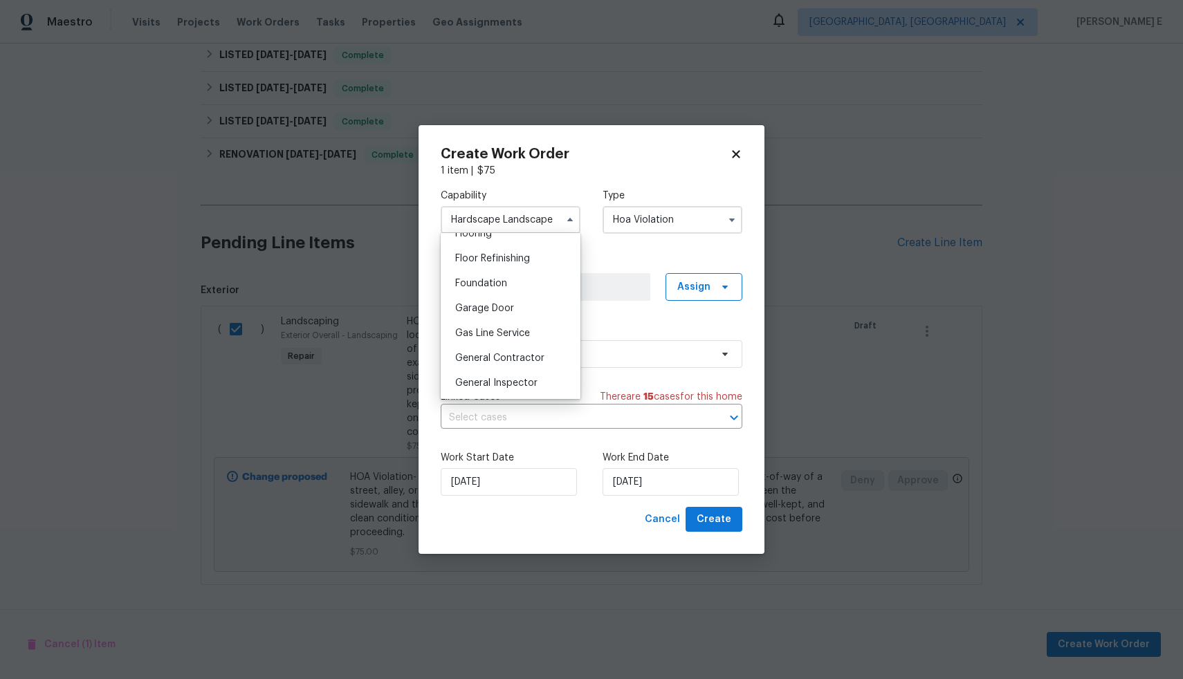
scroll to position [566, 0]
click at [517, 349] on span "General Contractor" at bounding box center [499, 345] width 89 height 10
type input "General Contractor"
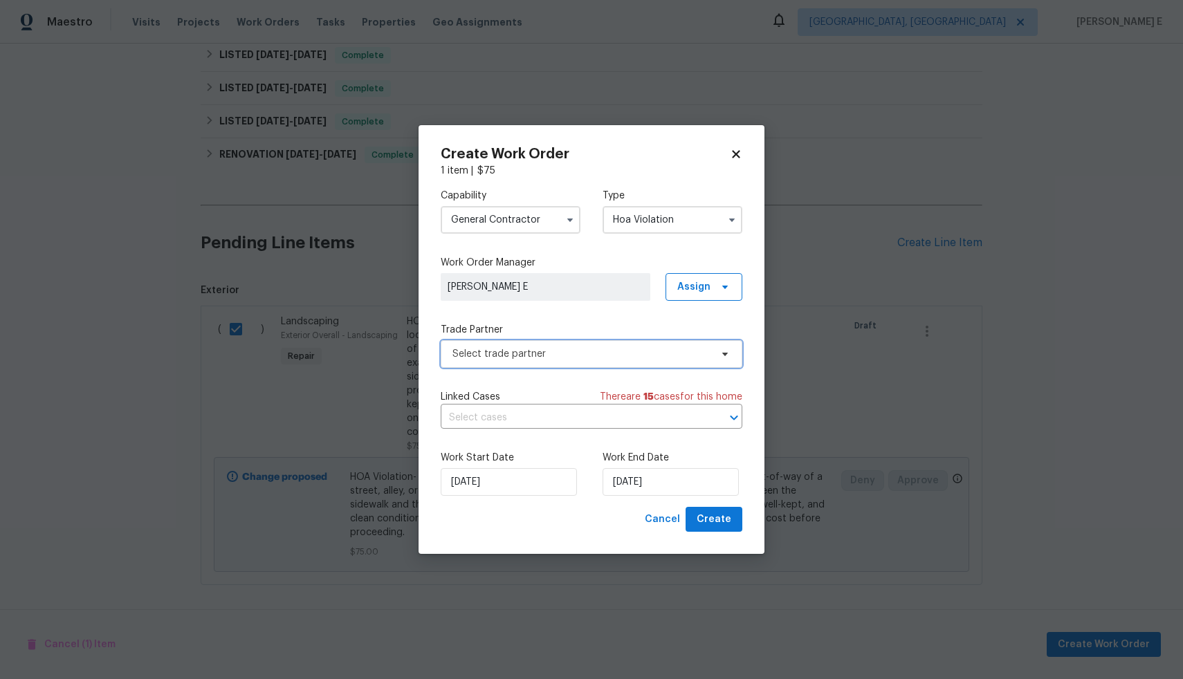
click at [547, 351] on span "Select trade partner" at bounding box center [581, 354] width 258 height 14
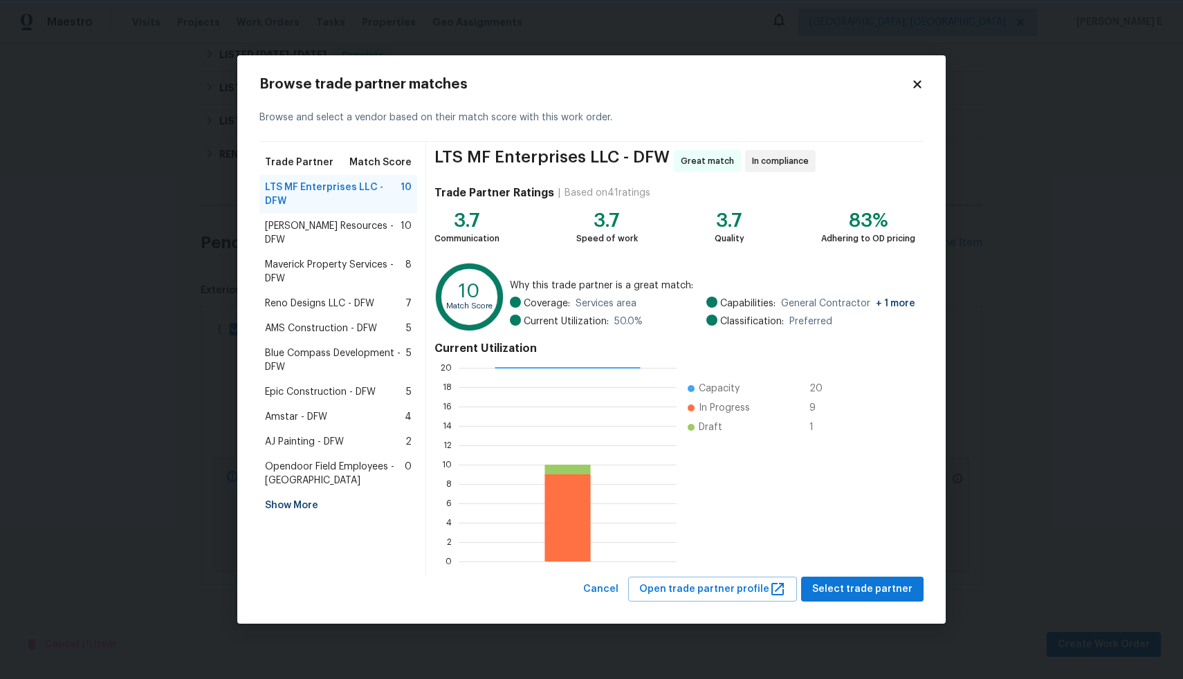
scroll to position [1, 1]
click at [304, 410] on span "Amstar - DFW" at bounding box center [296, 417] width 62 height 14
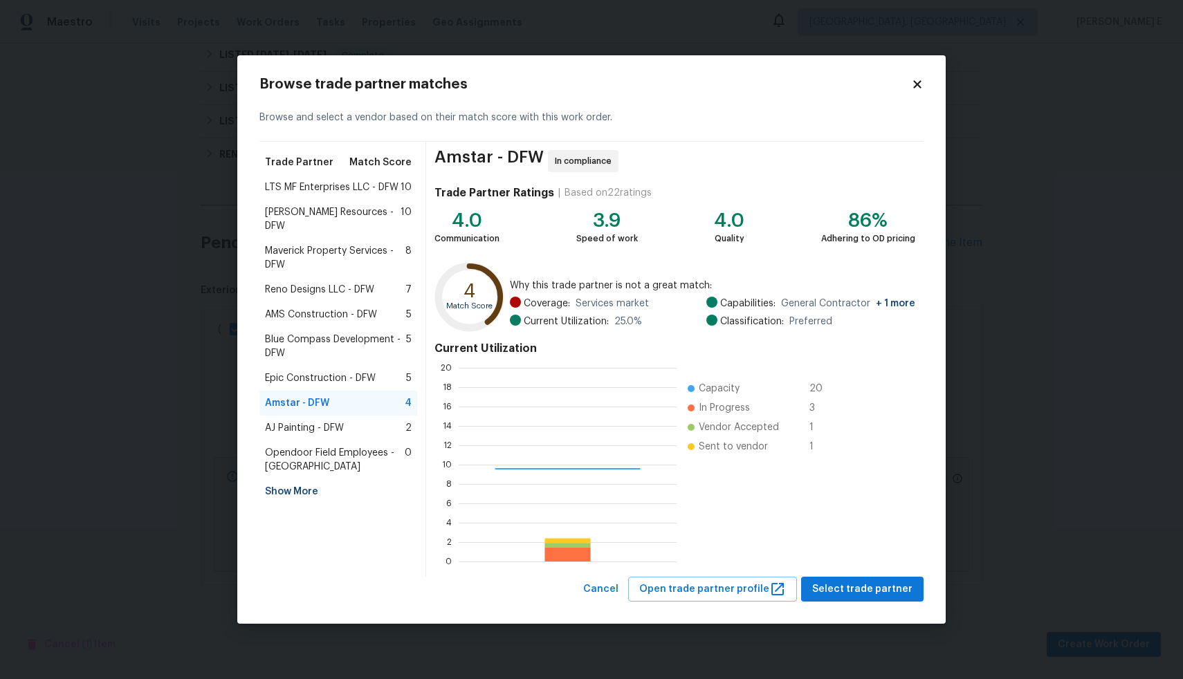
scroll to position [183, 208]
click at [320, 212] on span "Lawrence Resources - DFW" at bounding box center [333, 219] width 136 height 28
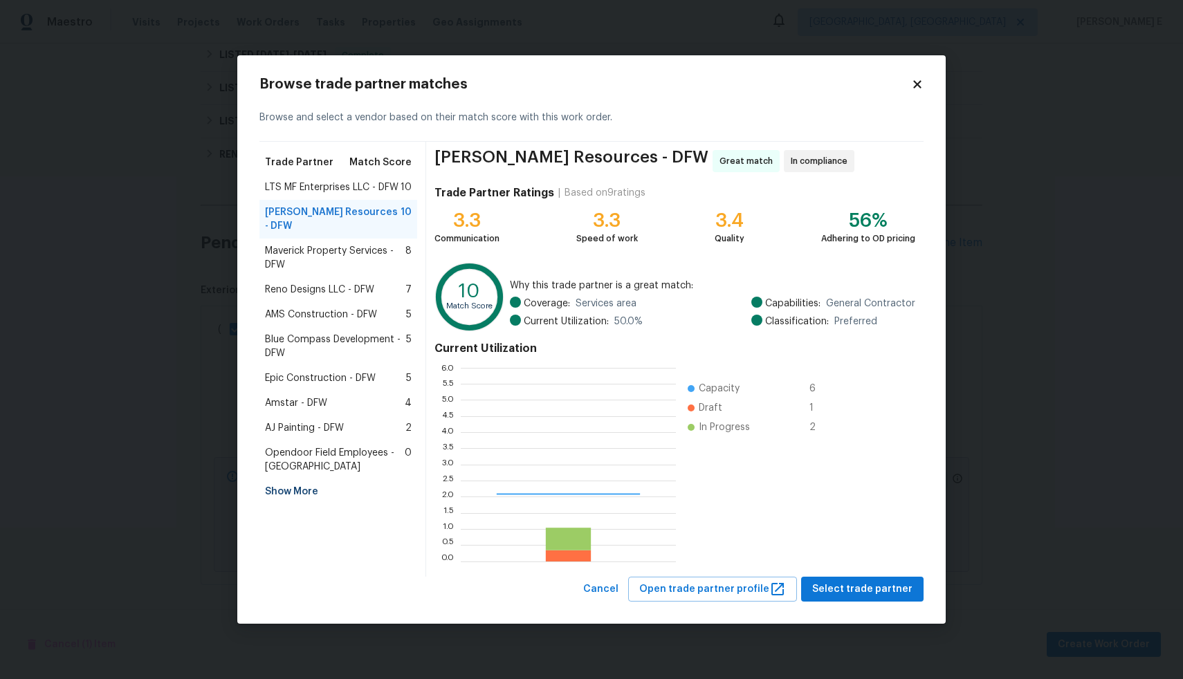
scroll to position [183, 205]
click at [845, 583] on span "Select trade partner" at bounding box center [862, 589] width 100 height 17
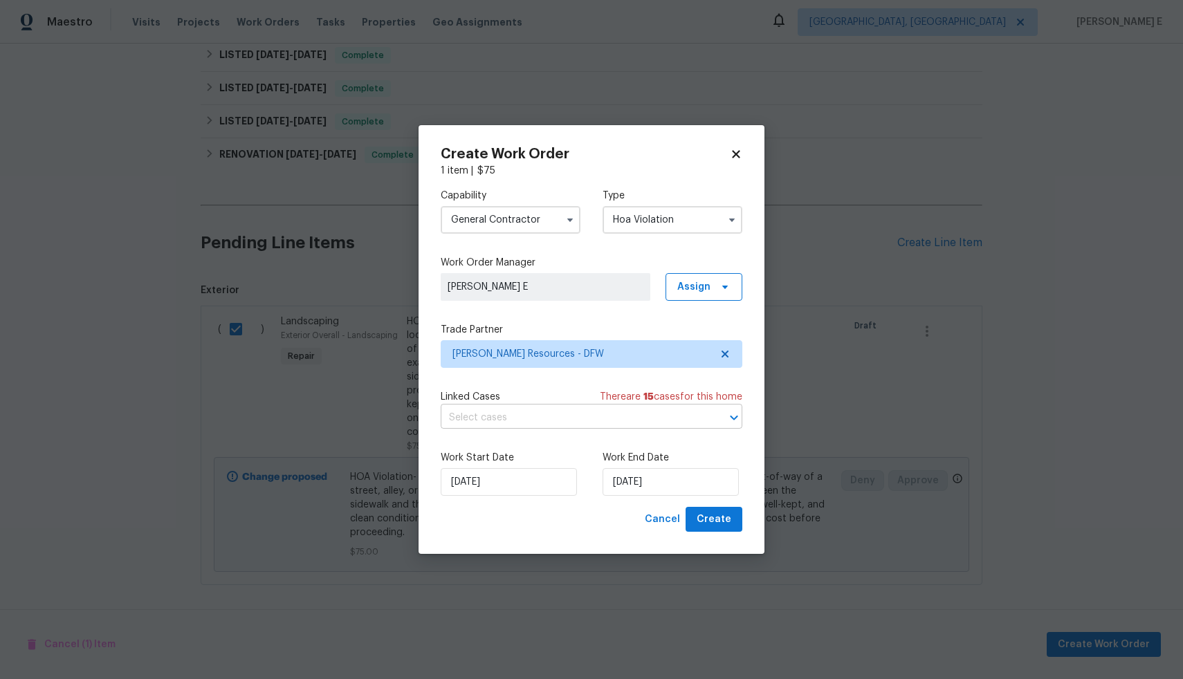
click at [573, 425] on input "text" at bounding box center [572, 417] width 263 height 21
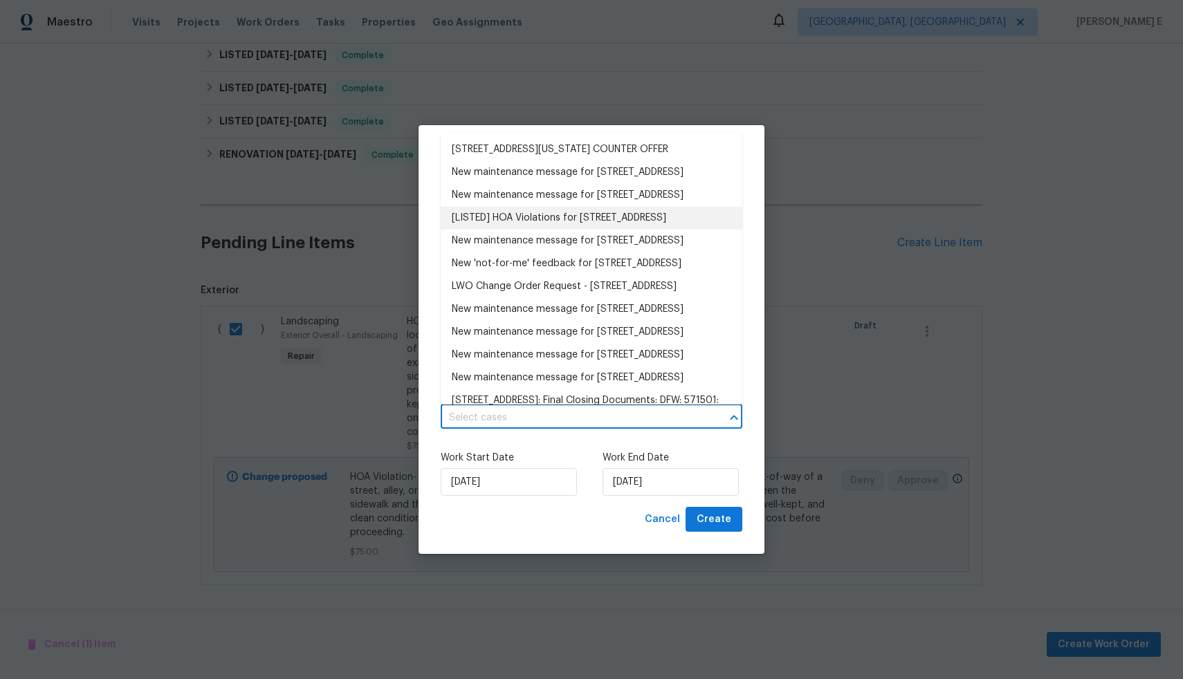
click at [560, 230] on li "[LISTED] HOA Violations for 524 Fox Ridge Dr, Princeton, TX 75407" at bounding box center [592, 218] width 302 height 23
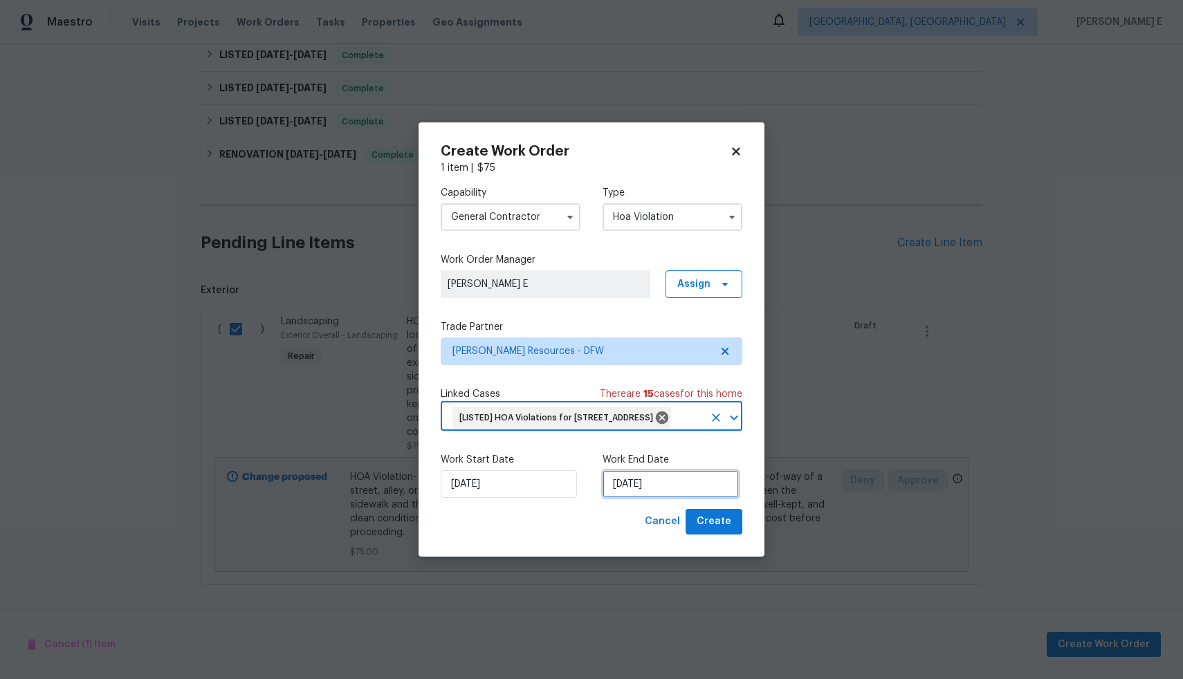
click at [672, 498] on input "24/09/2025" at bounding box center [671, 484] width 136 height 28
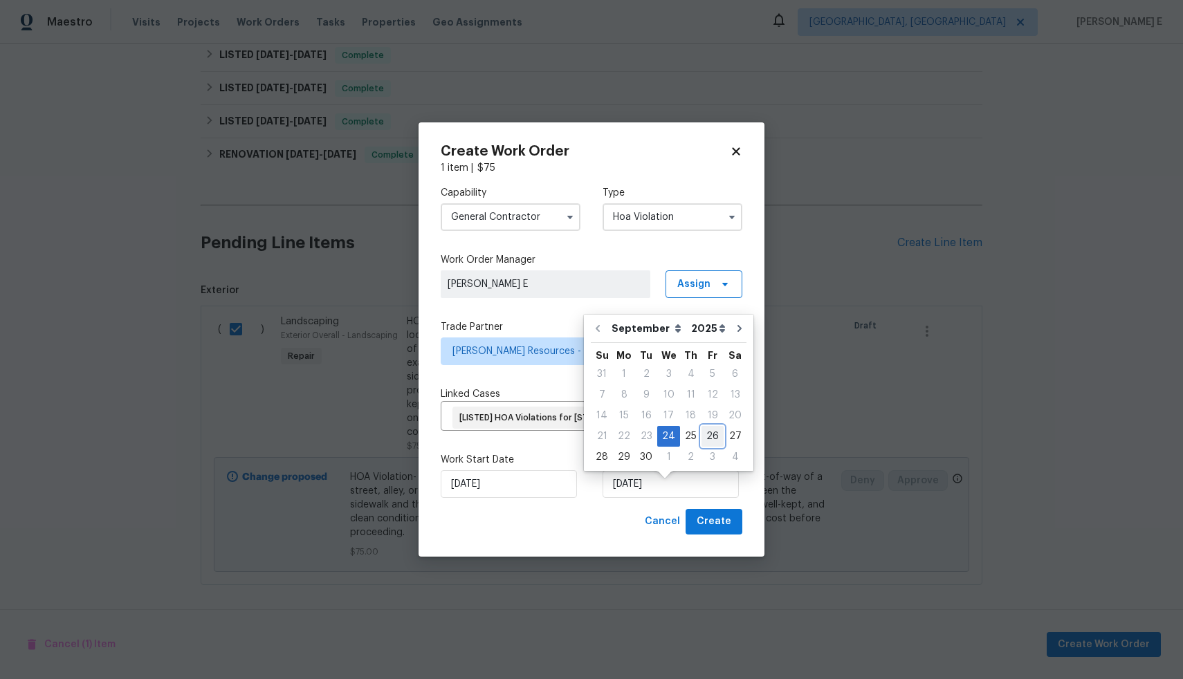
click at [704, 439] on div "26" at bounding box center [713, 436] width 22 height 19
type input "26/09/2025"
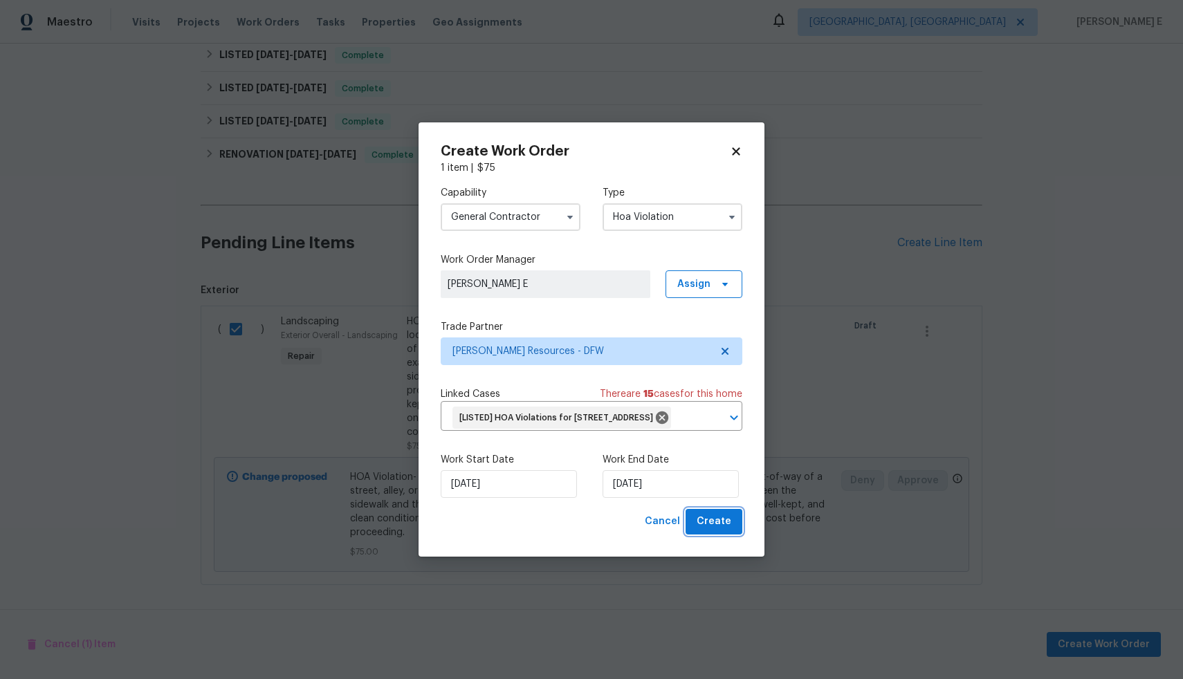
click at [717, 531] on span "Create" at bounding box center [714, 521] width 35 height 17
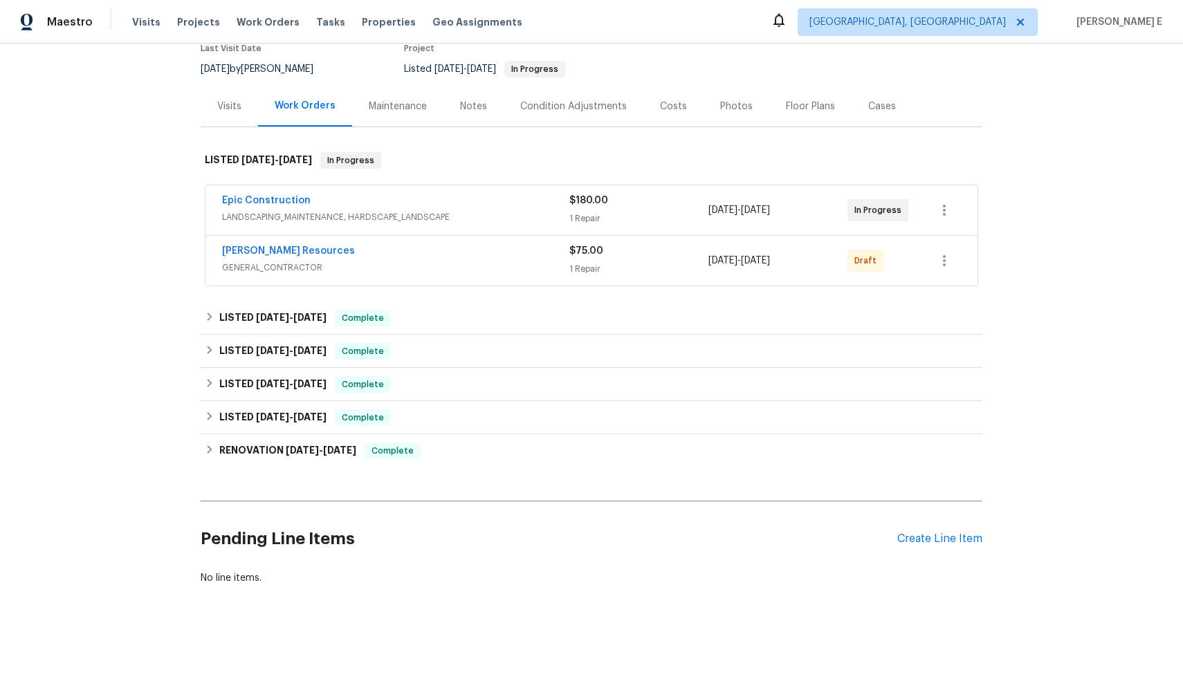
scroll to position [134, 0]
click at [936, 253] on icon "button" at bounding box center [944, 261] width 17 height 17
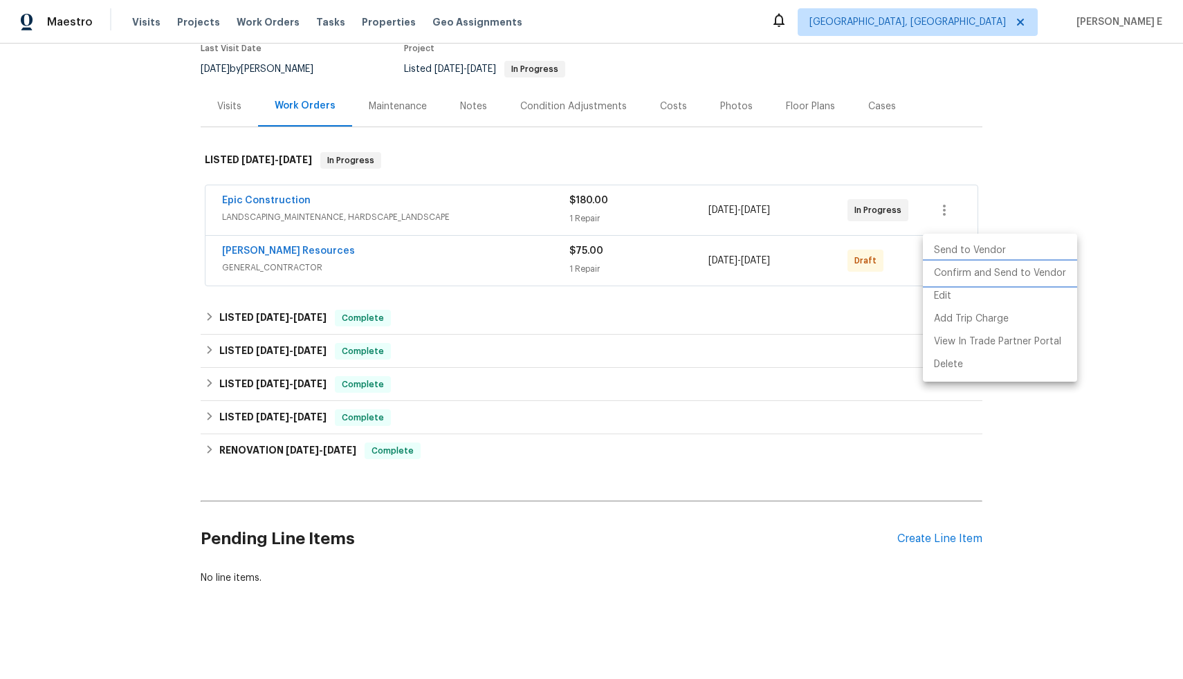
click at [958, 276] on li "Confirm and Send to Vendor" at bounding box center [1000, 273] width 154 height 23
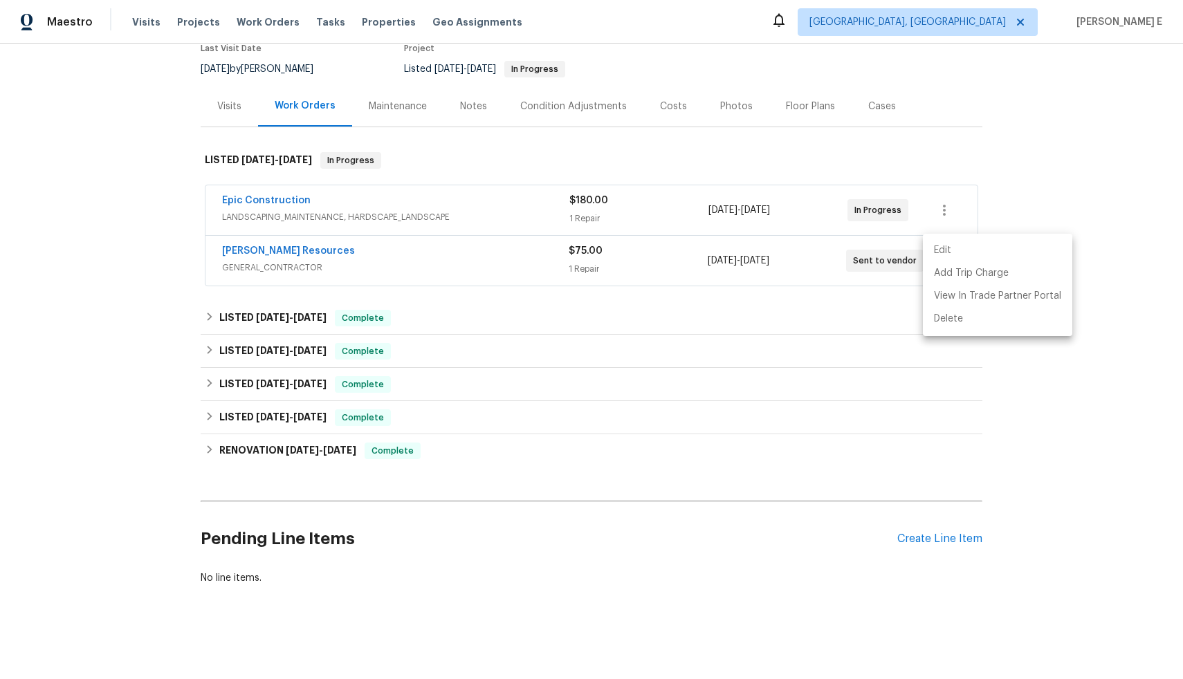
click at [1069, 166] on div at bounding box center [591, 339] width 1183 height 679
click at [1069, 166] on div "Edit Add Trip Charge View In Trade Partner Portal Delete" at bounding box center [591, 339] width 1183 height 679
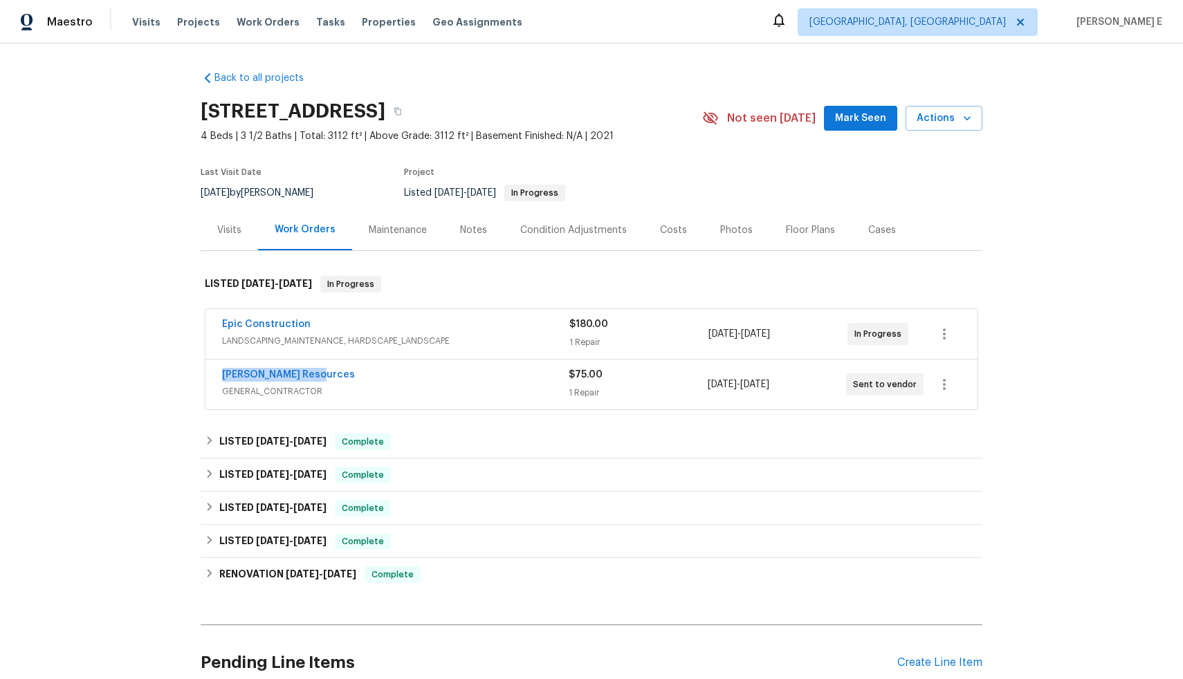
drag, startPoint x: 210, startPoint y: 376, endPoint x: 328, endPoint y: 377, distance: 117.6
click at [328, 377] on div "[PERSON_NAME] Resources GENERAL_CONTRACTOR $75.00 1 Repair [DATE] - [DATE] Sent…" at bounding box center [591, 385] width 772 height 50
copy link "[PERSON_NAME] Resources"
